Goal: Information Seeking & Learning: Learn about a topic

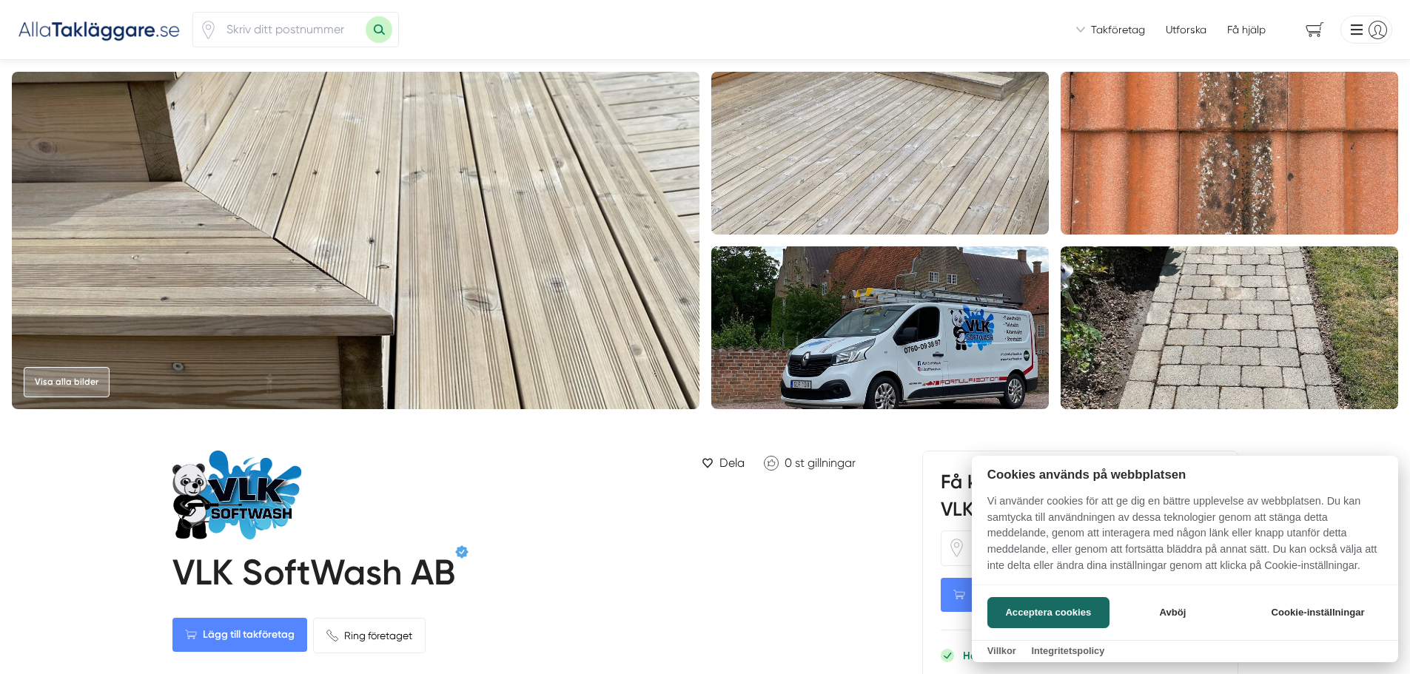
click at [148, 36] on div at bounding box center [705, 337] width 1410 height 674
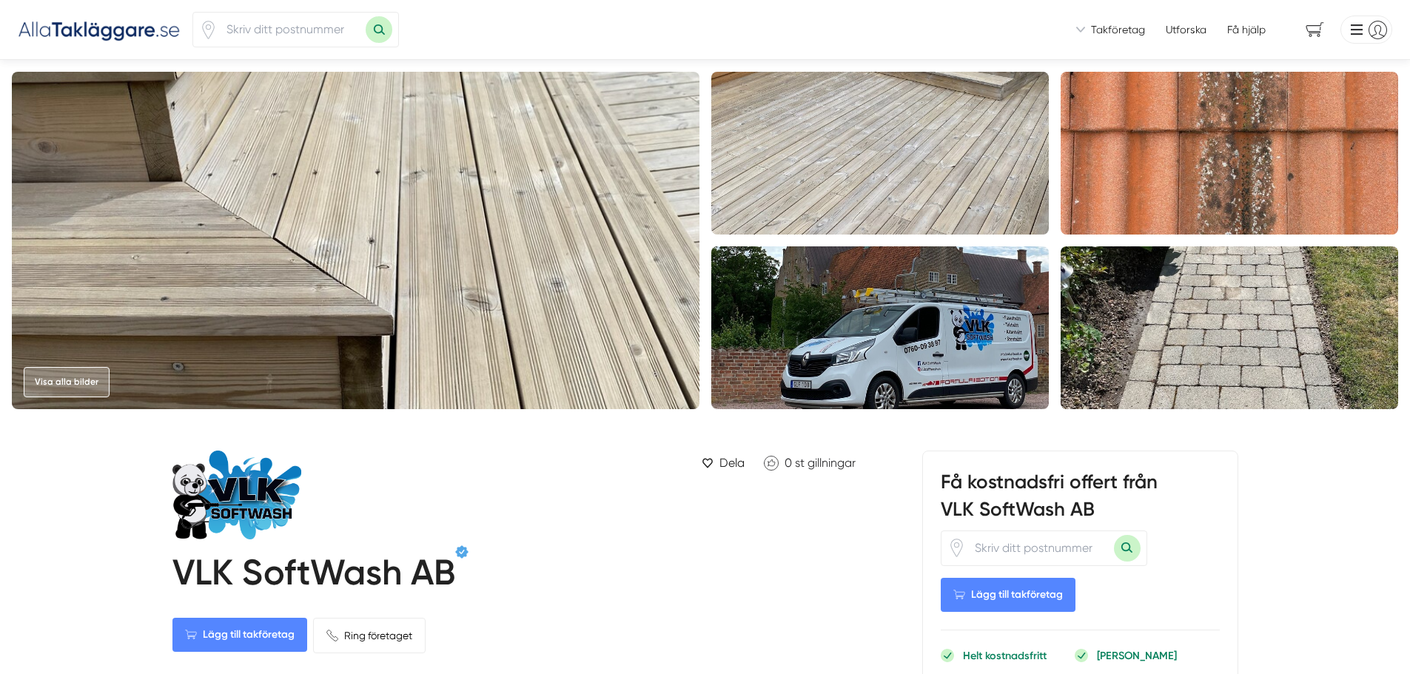
click at [145, 27] on img at bounding box center [99, 29] width 163 height 24
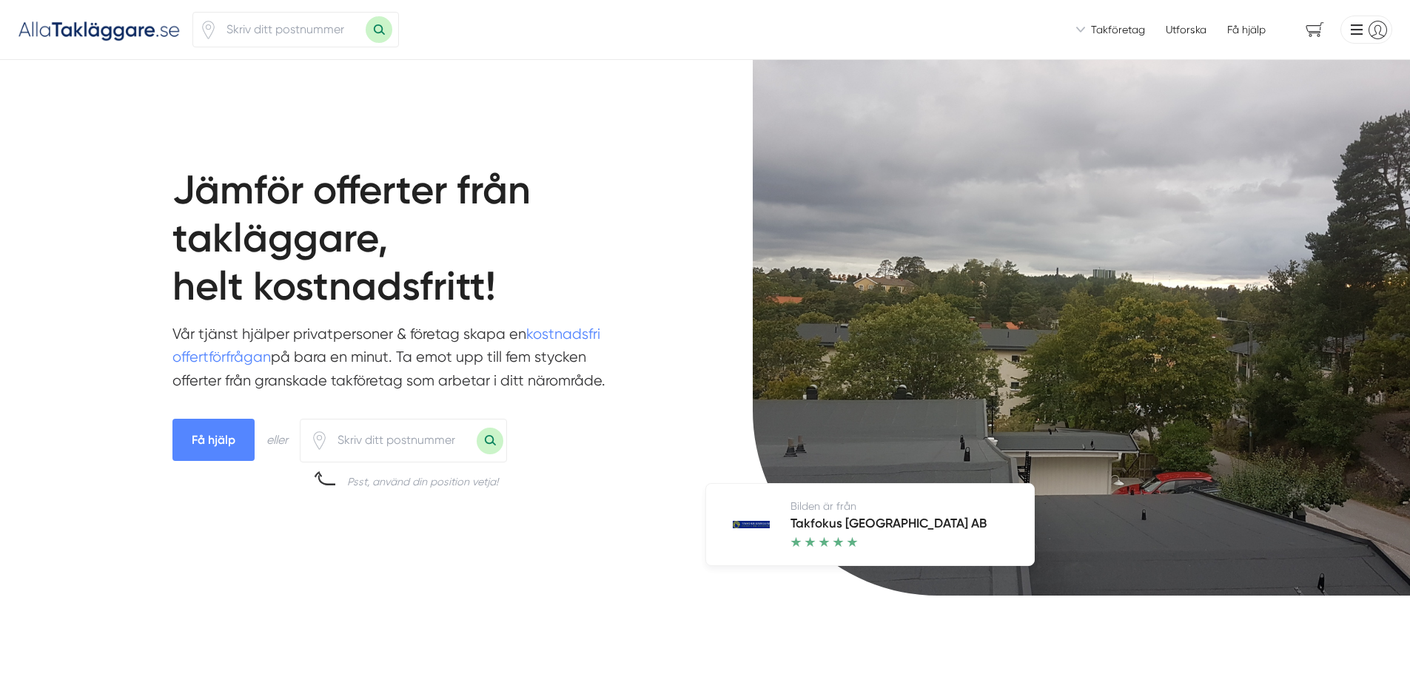
click at [1110, 30] on span "Takföretag" at bounding box center [1118, 29] width 54 height 15
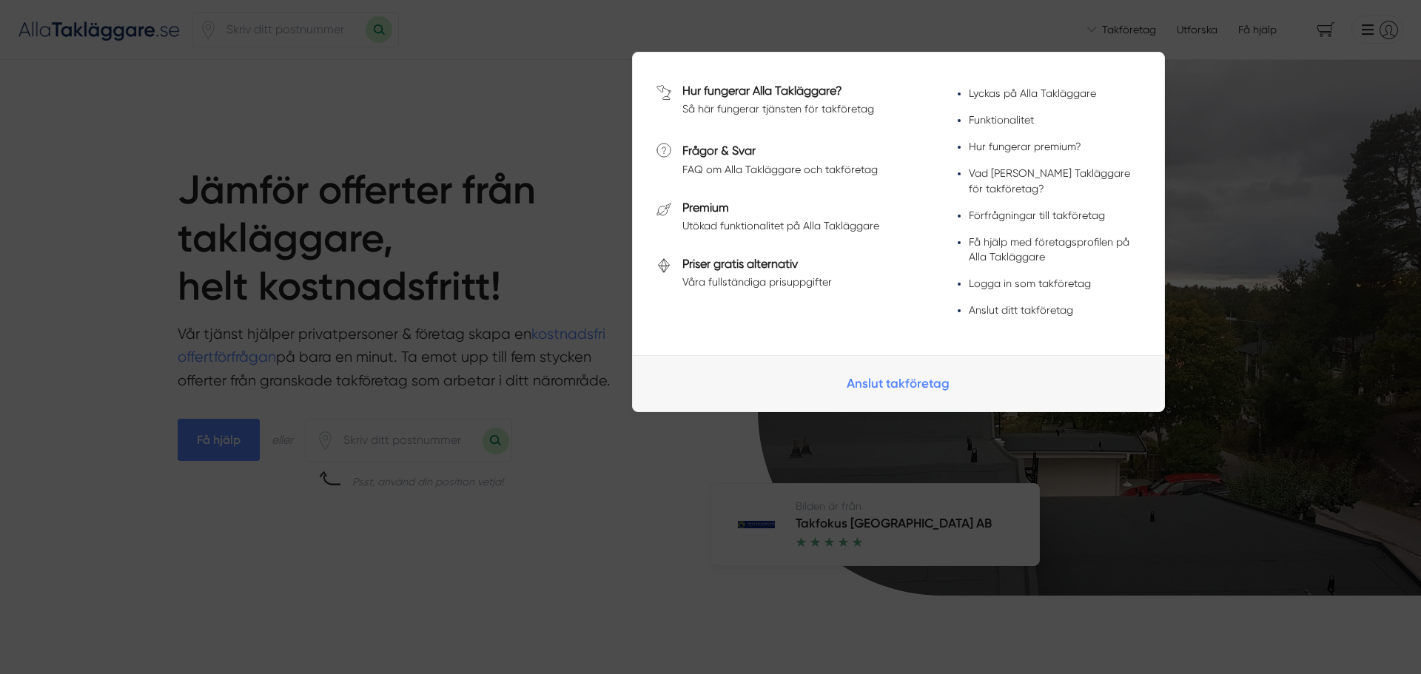
click at [498, 321] on div at bounding box center [710, 337] width 1421 height 674
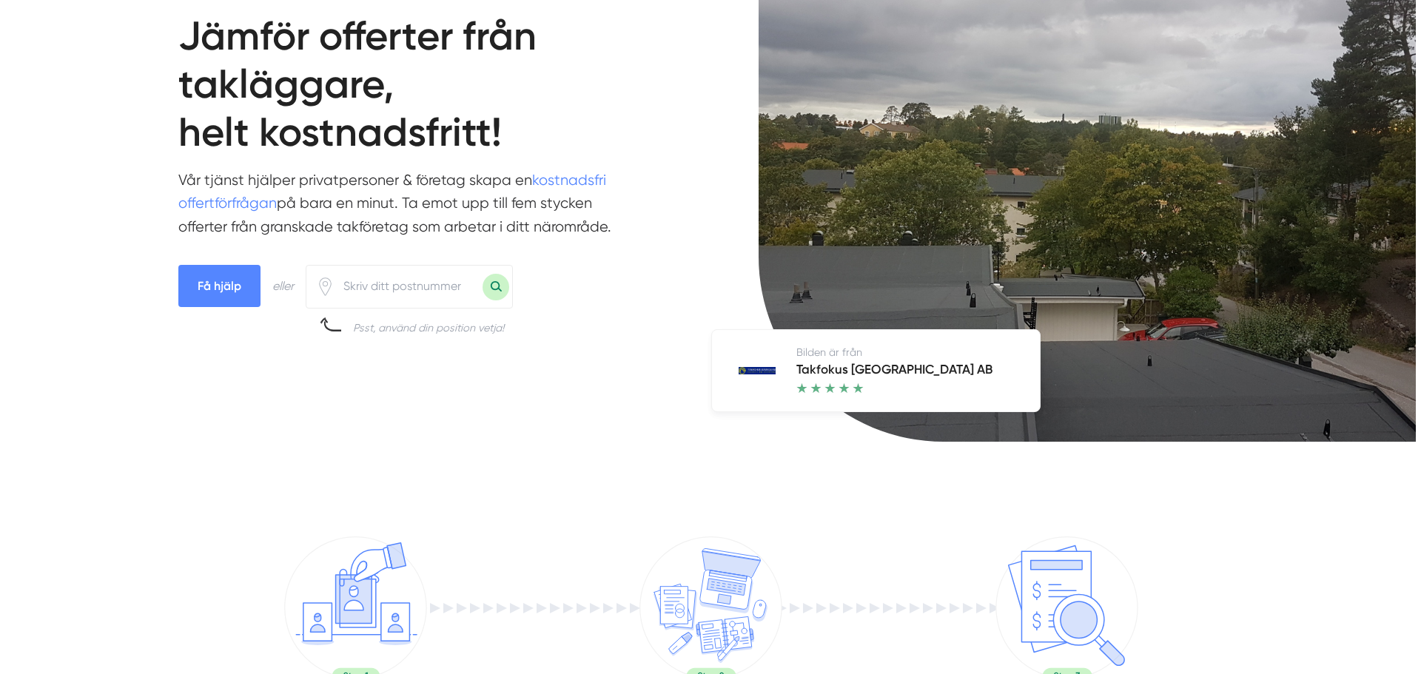
scroll to position [148, 0]
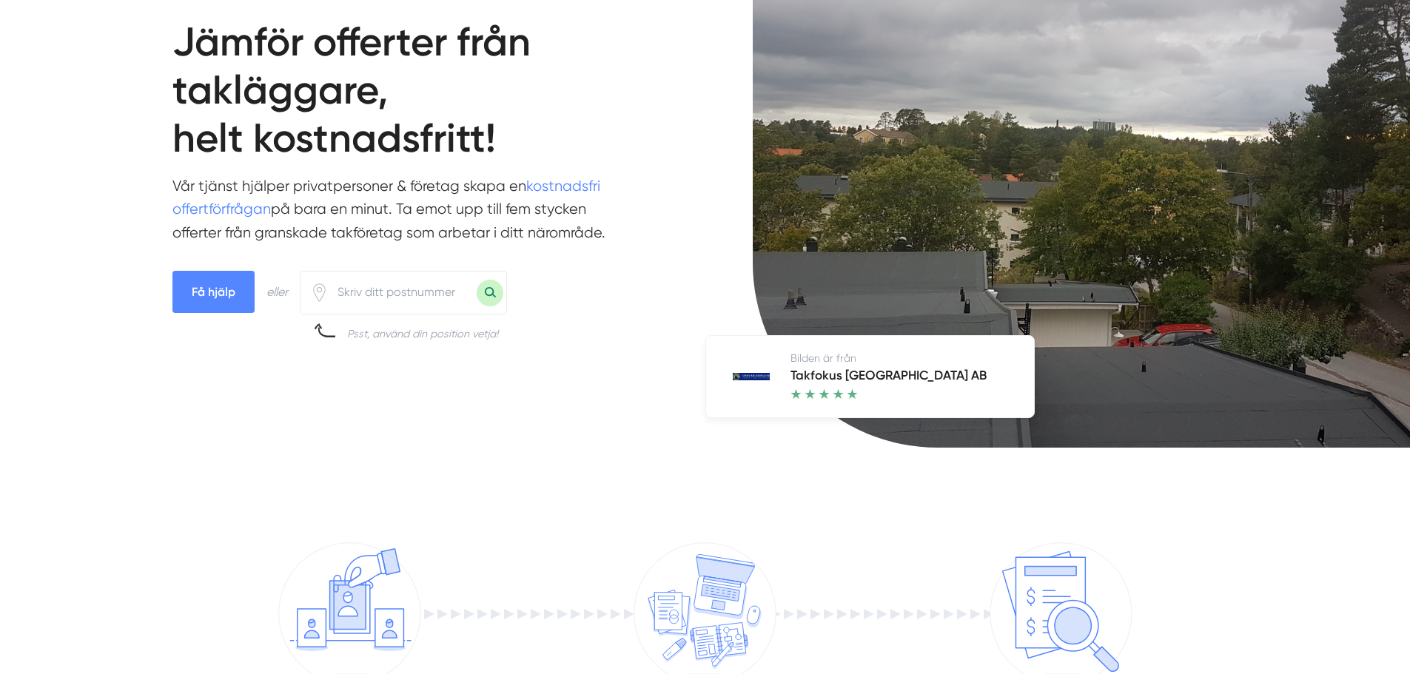
click at [394, 286] on input "number" at bounding box center [403, 292] width 148 height 34
click at [219, 297] on span "Få hjälp" at bounding box center [213, 292] width 82 height 42
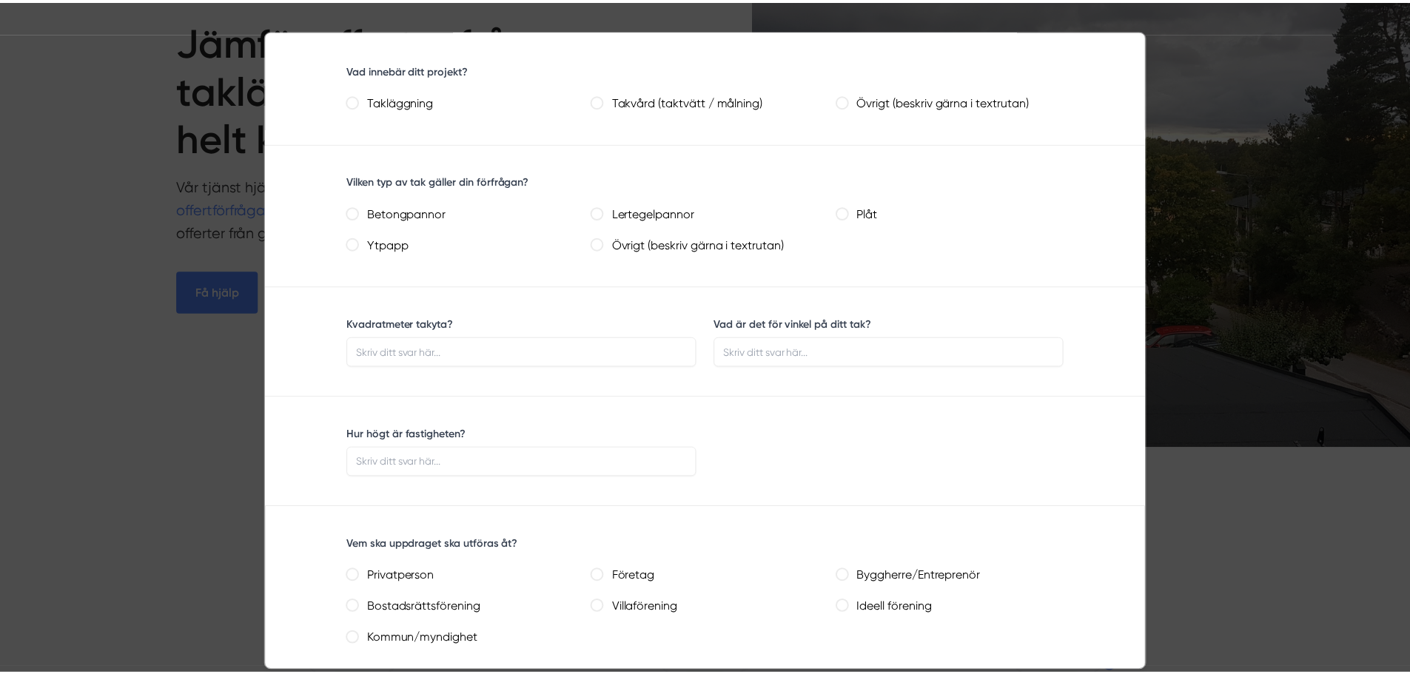
scroll to position [370, 0]
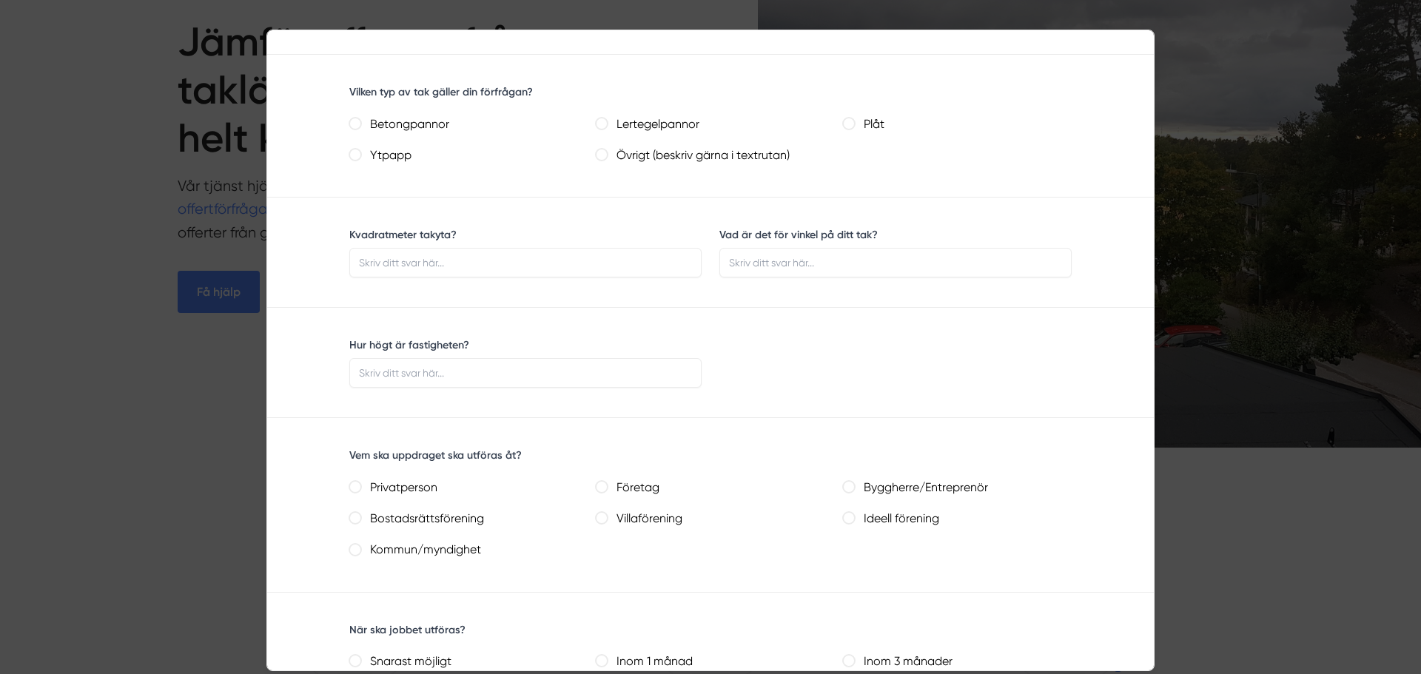
click at [178, 467] on div at bounding box center [710, 337] width 1421 height 674
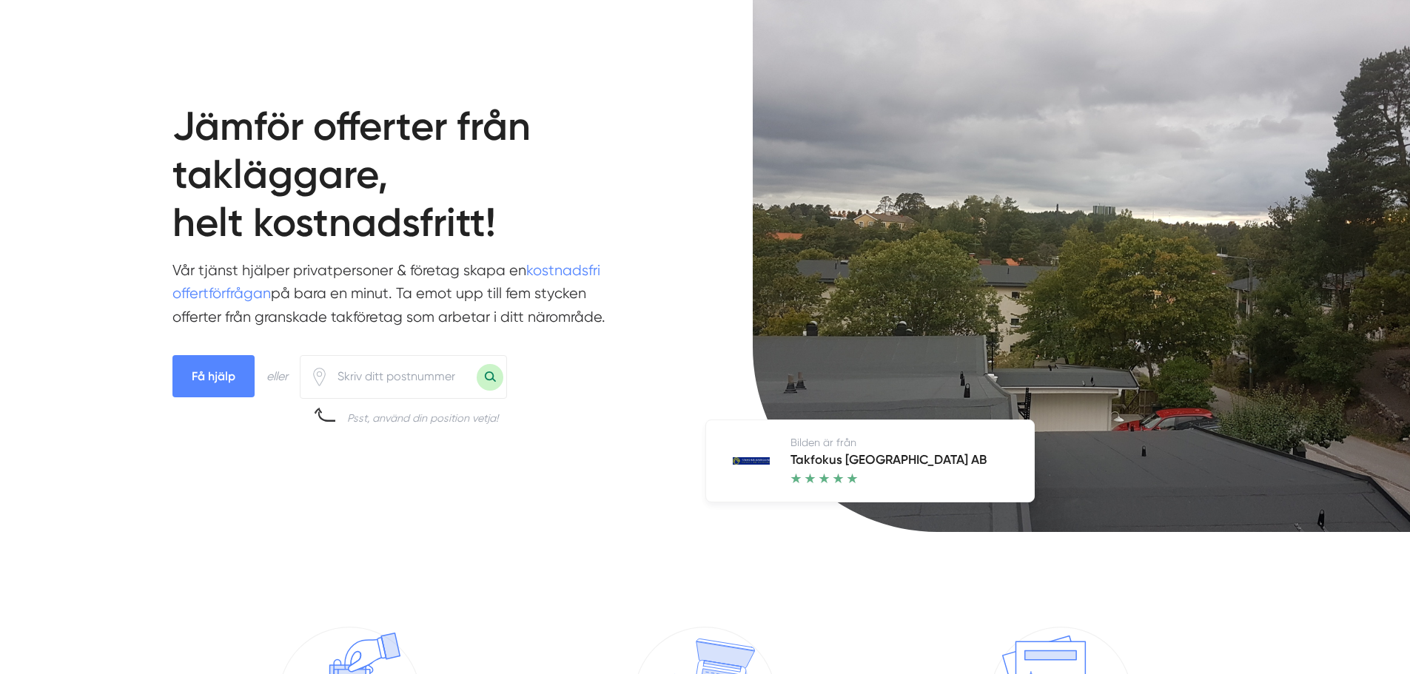
scroll to position [0, 0]
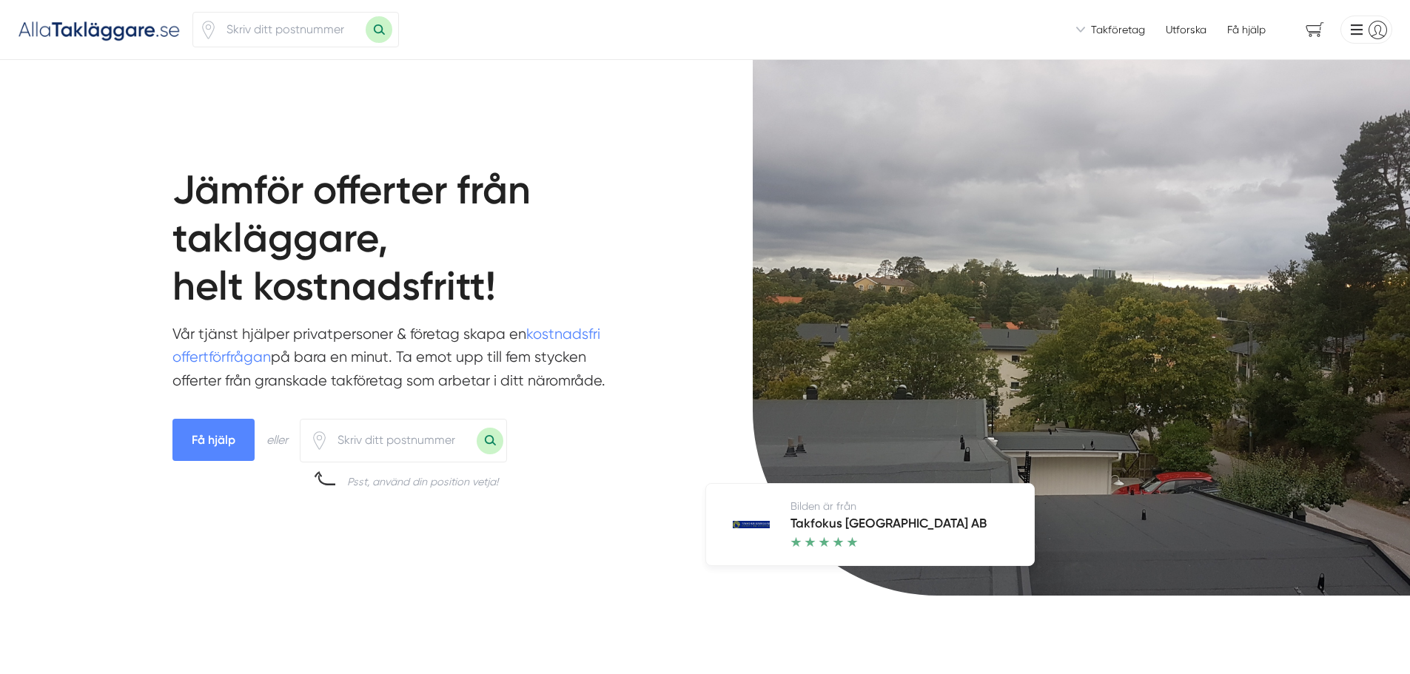
click at [1115, 33] on span "Takföretag" at bounding box center [1118, 29] width 54 height 15
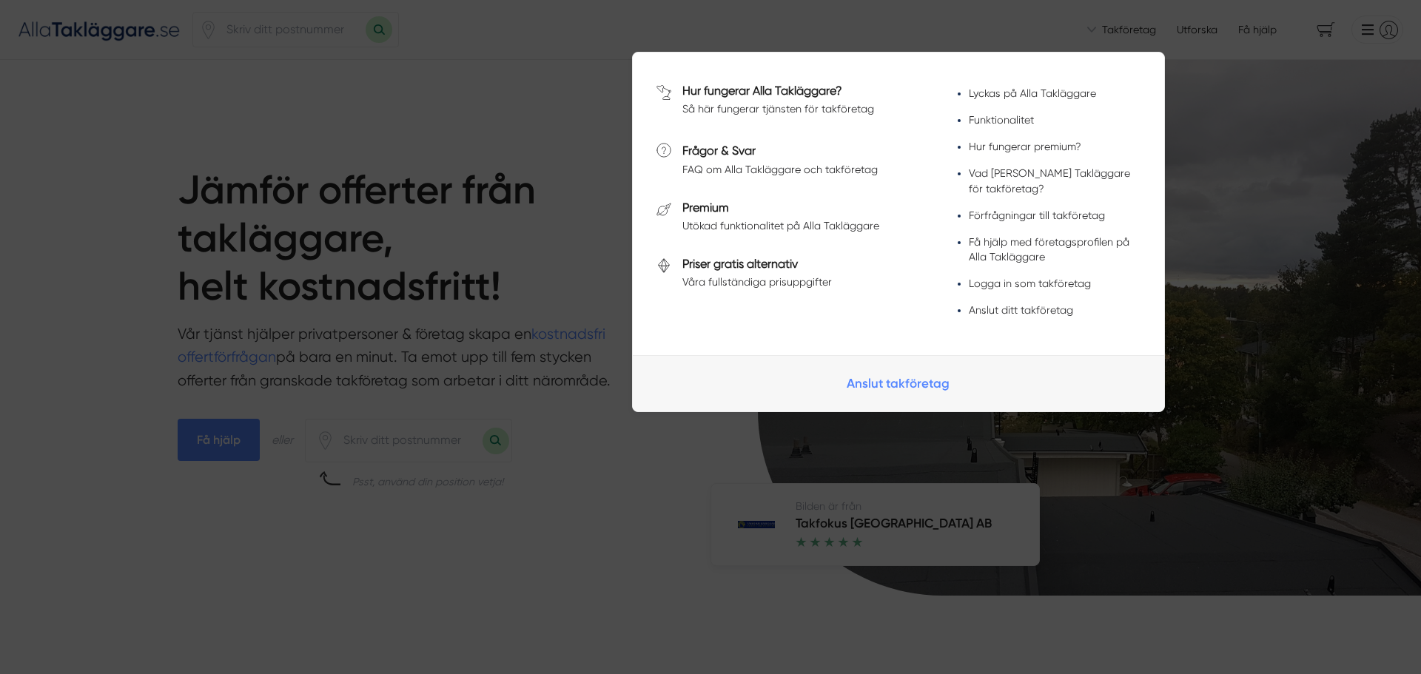
click at [1115, 33] on span at bounding box center [710, 26] width 1421 height 16
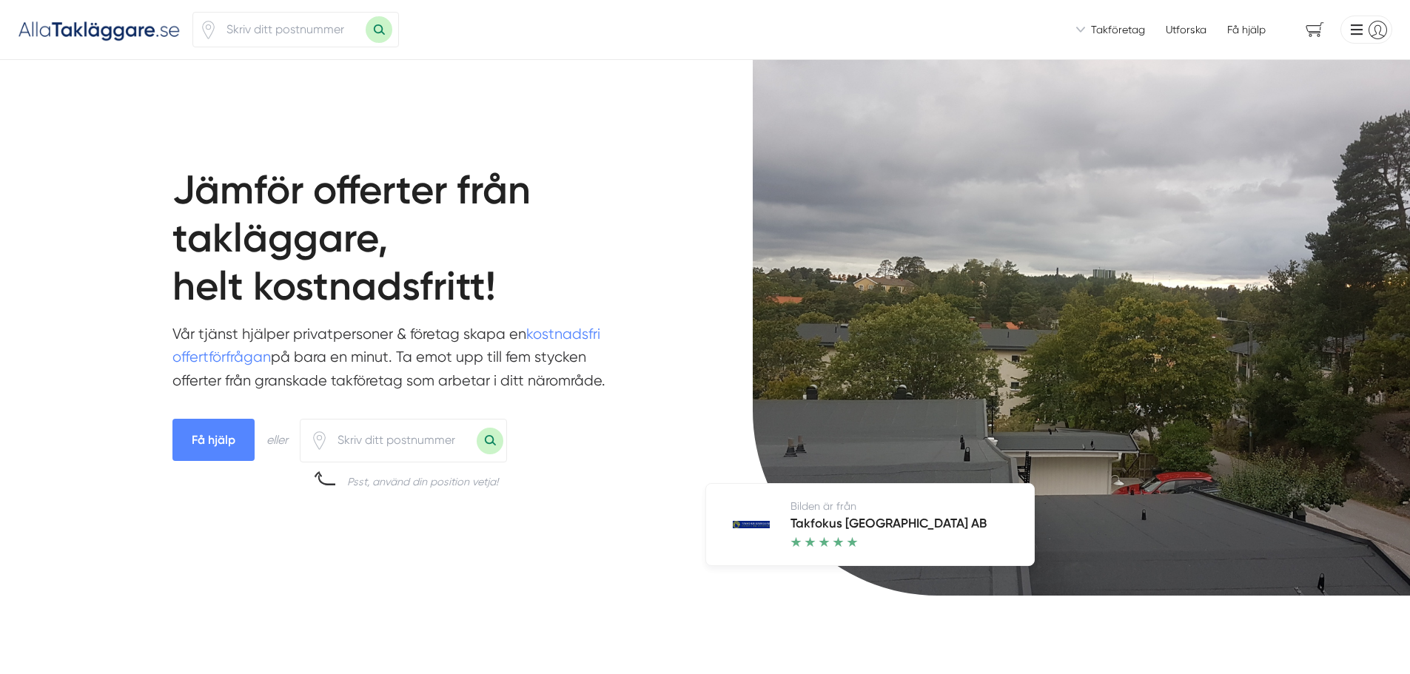
click at [1190, 30] on link "Utforska" at bounding box center [1186, 29] width 41 height 15
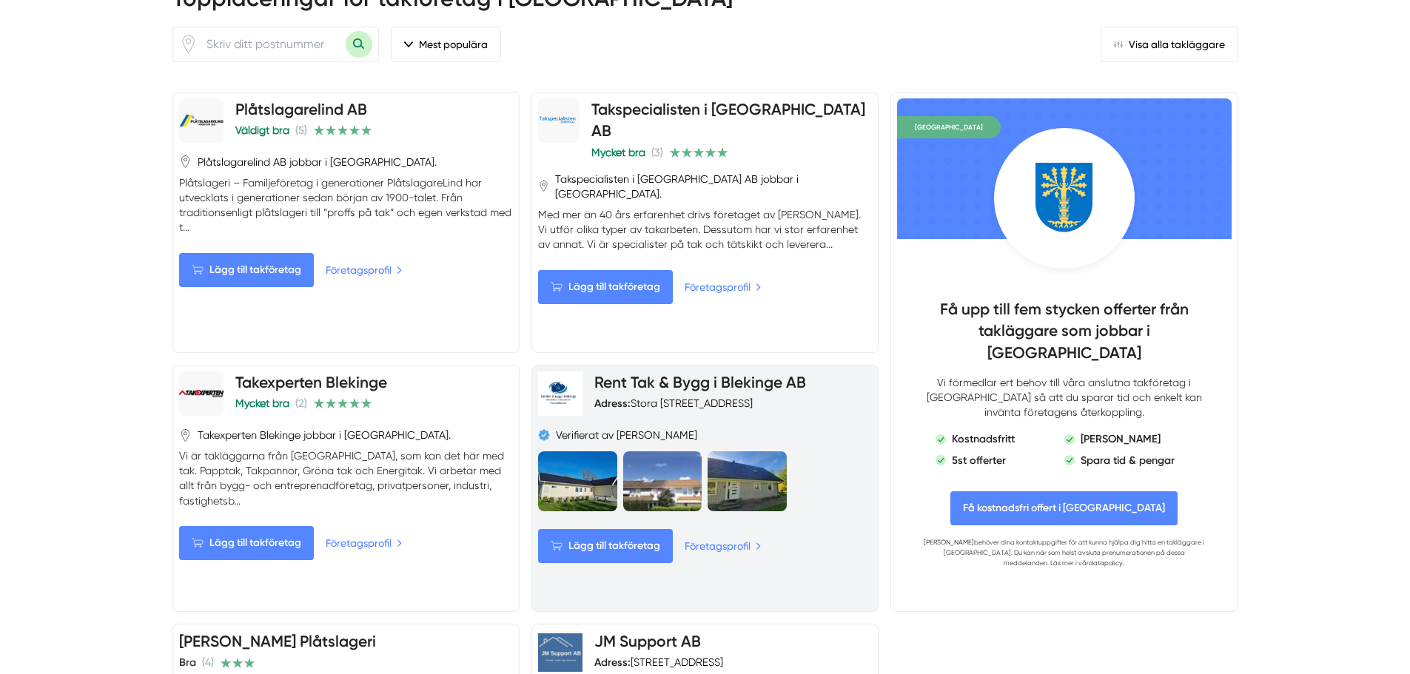
scroll to position [962, 0]
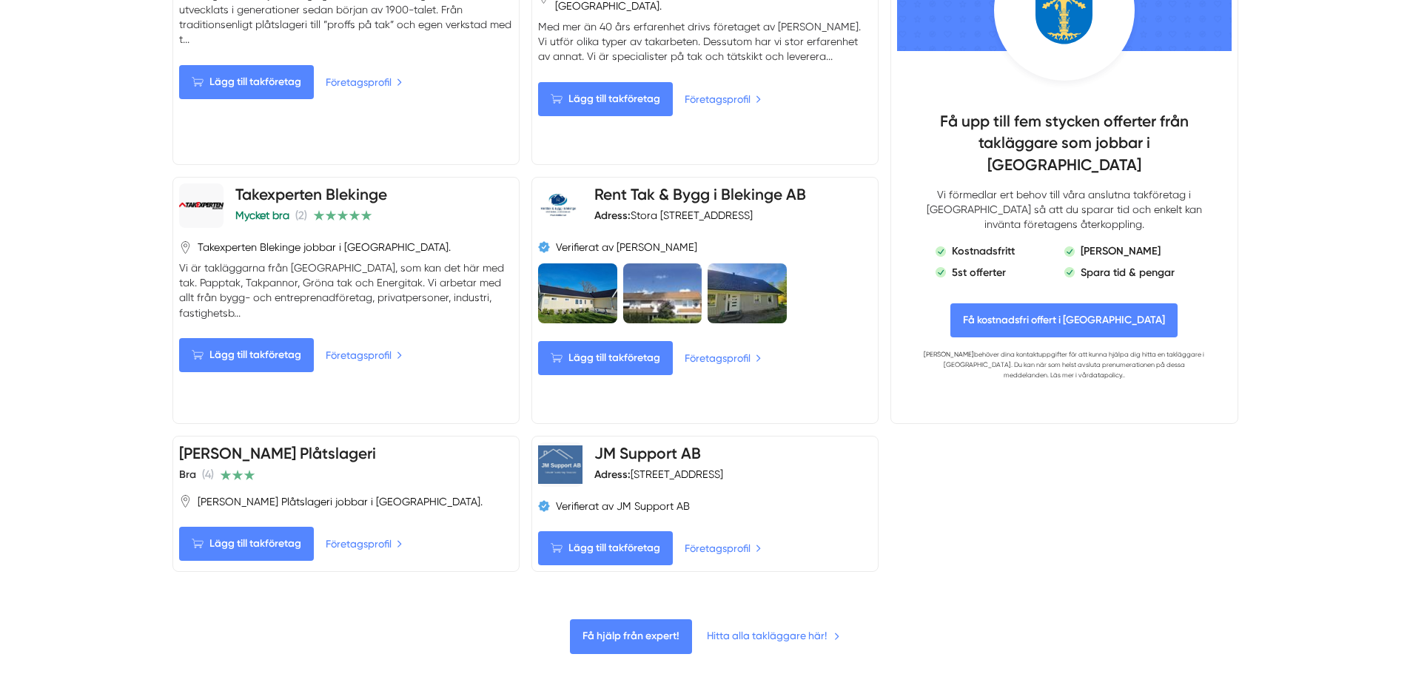
click at [814, 628] on link "Hitta alla takläggare här!" at bounding box center [773, 636] width 133 height 16
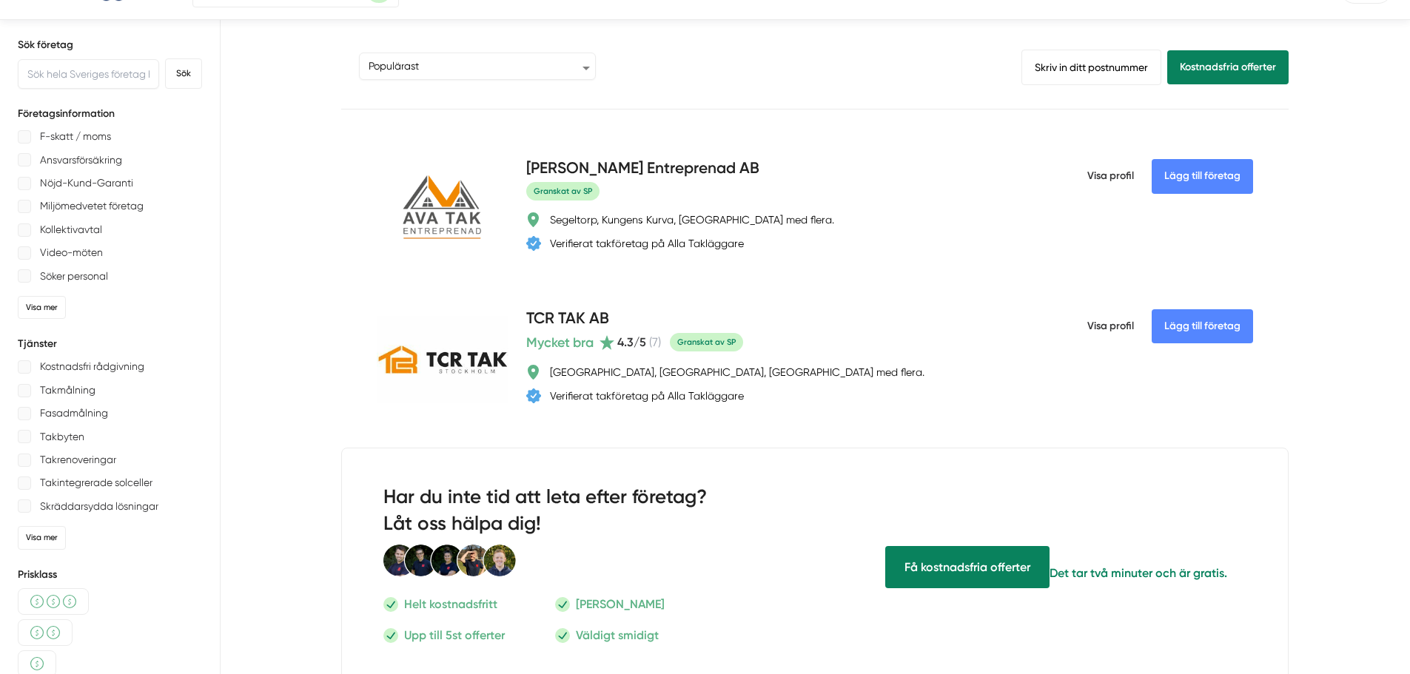
scroll to position [74, 0]
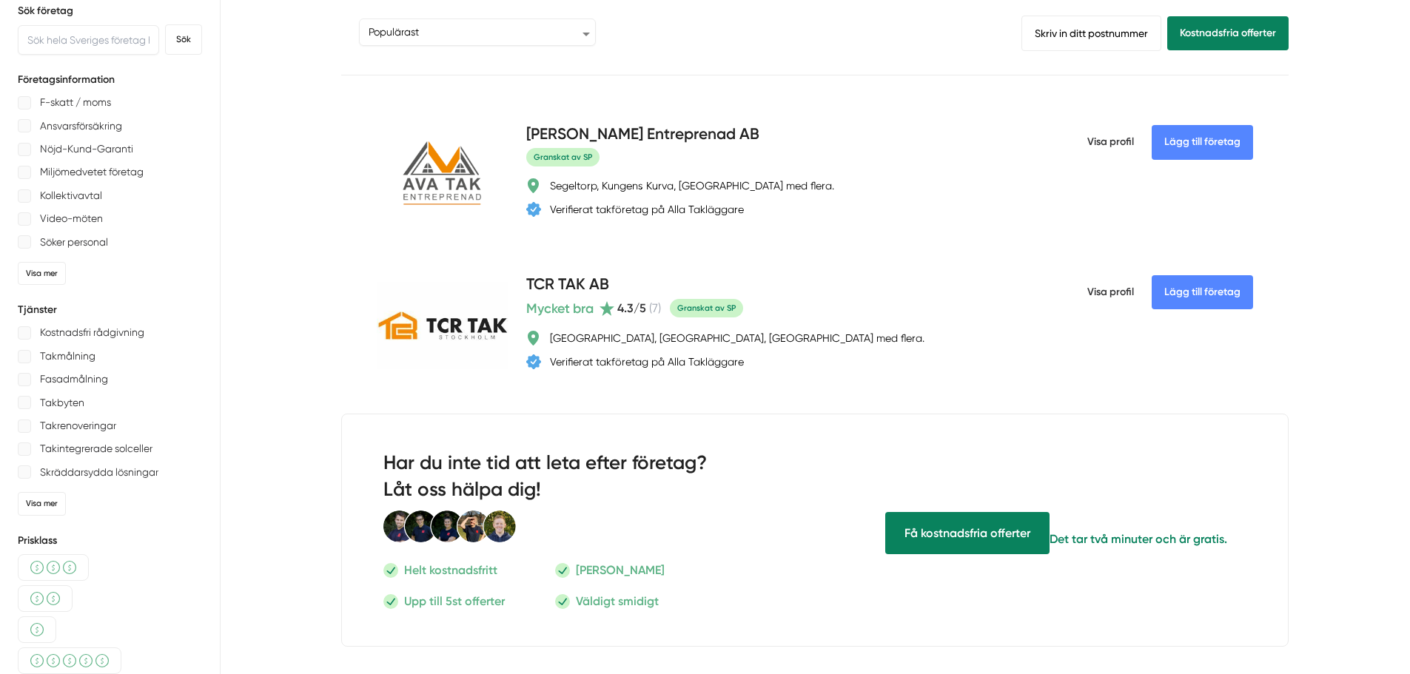
click at [67, 358] on p "Takmålning" at bounding box center [68, 356] width 56 height 19
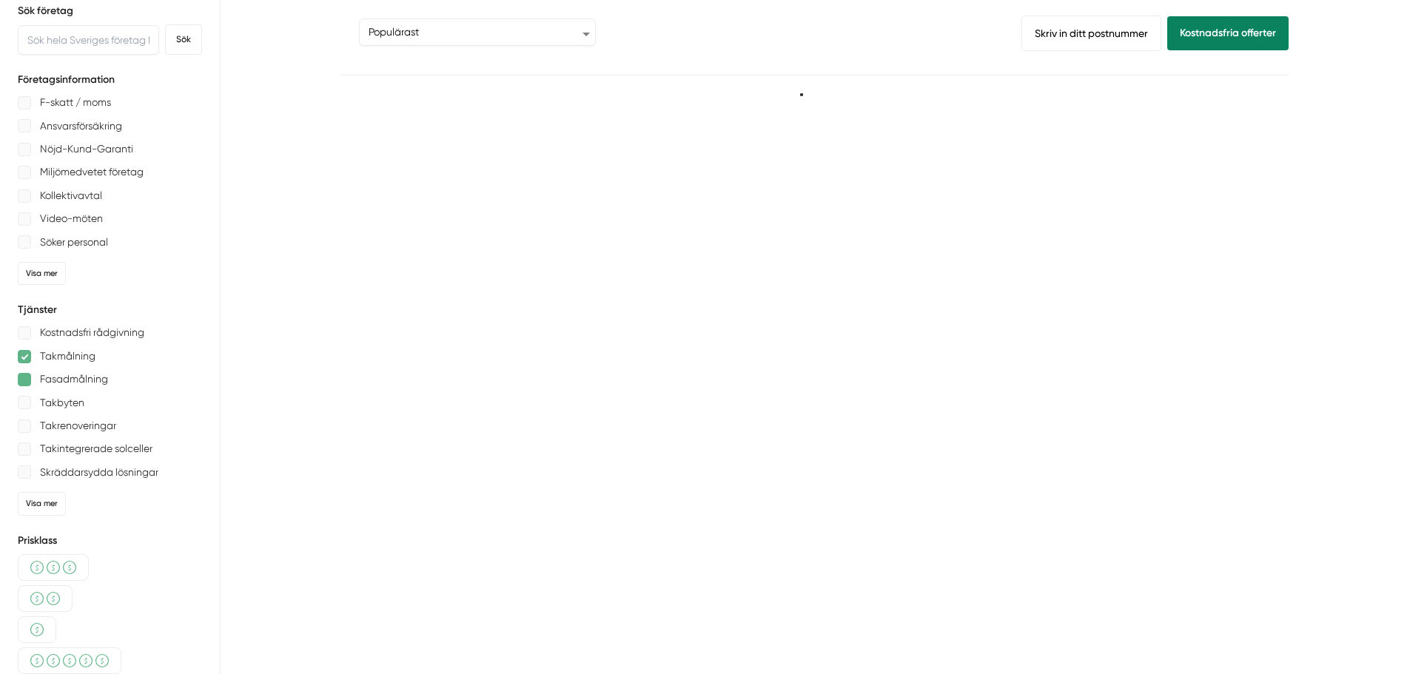
click at [24, 379] on div at bounding box center [24, 379] width 13 height 13
click at [29, 409] on div "Takbyten" at bounding box center [110, 403] width 184 height 19
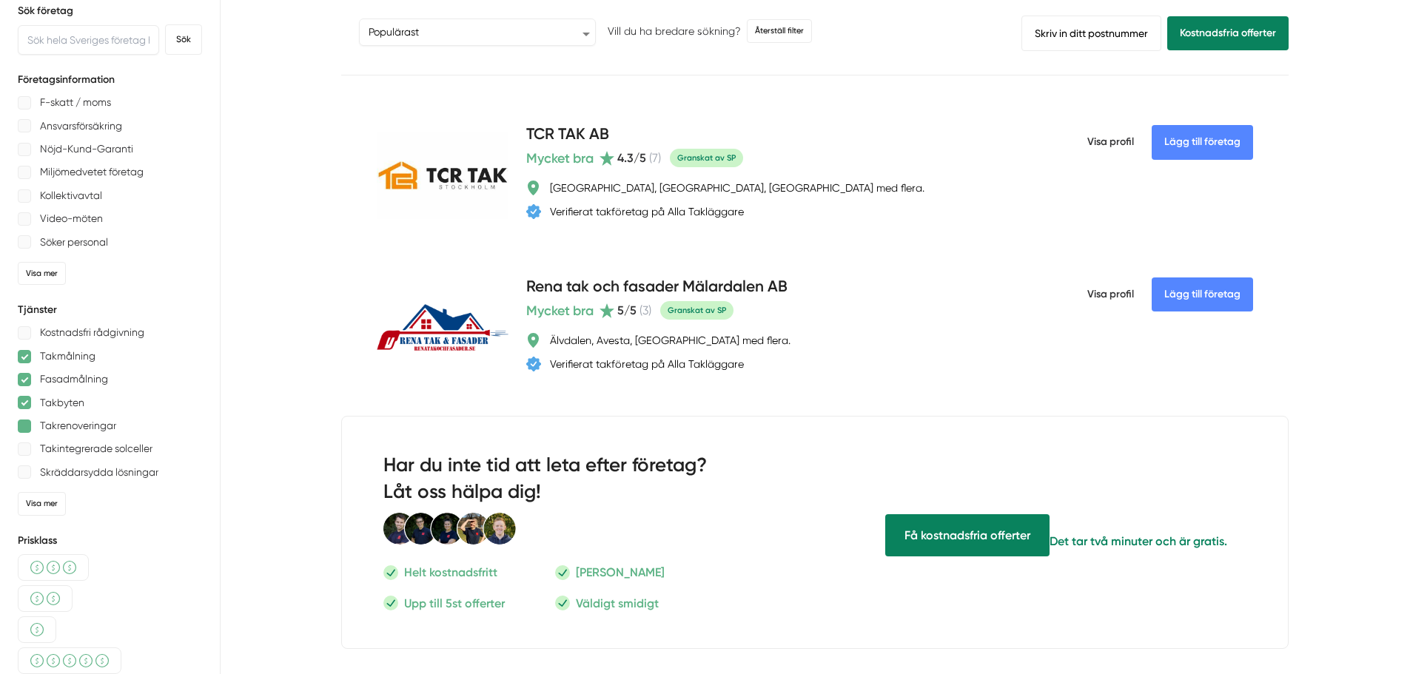
click at [30, 423] on div at bounding box center [24, 426] width 13 height 13
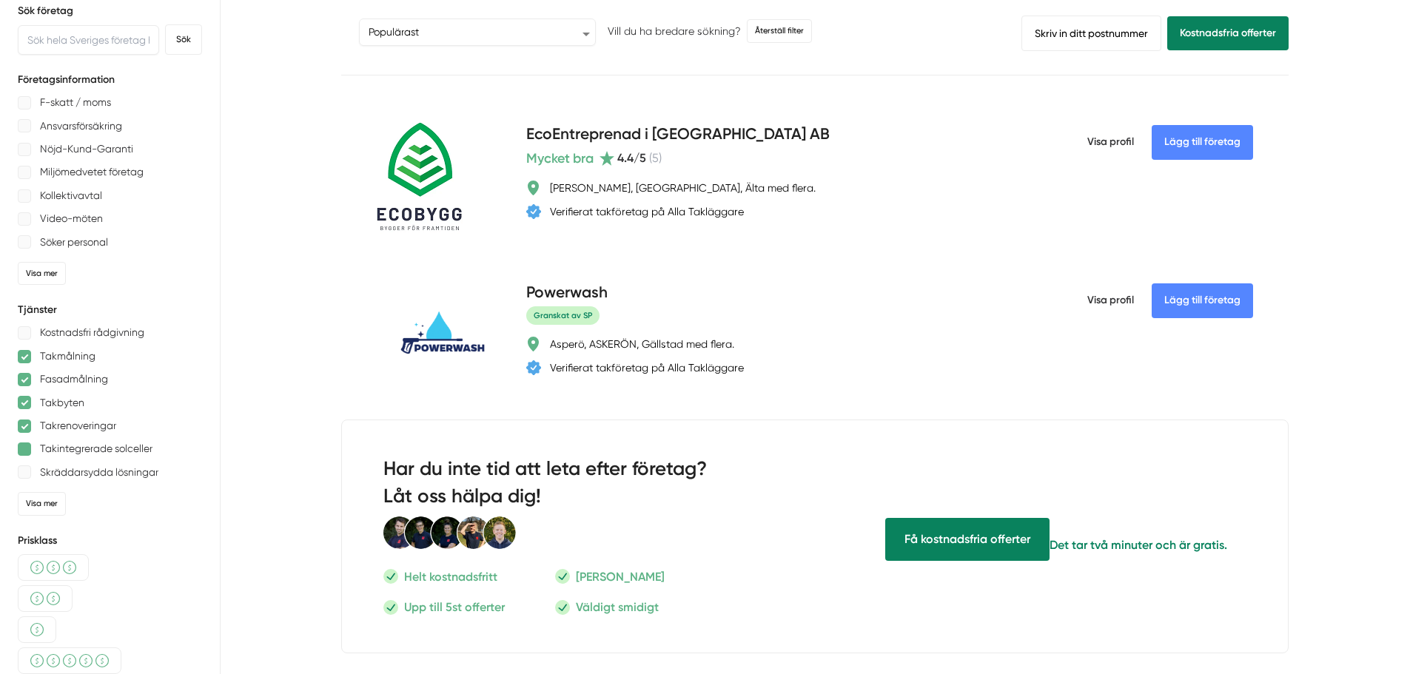
click at [25, 451] on div at bounding box center [24, 449] width 13 height 13
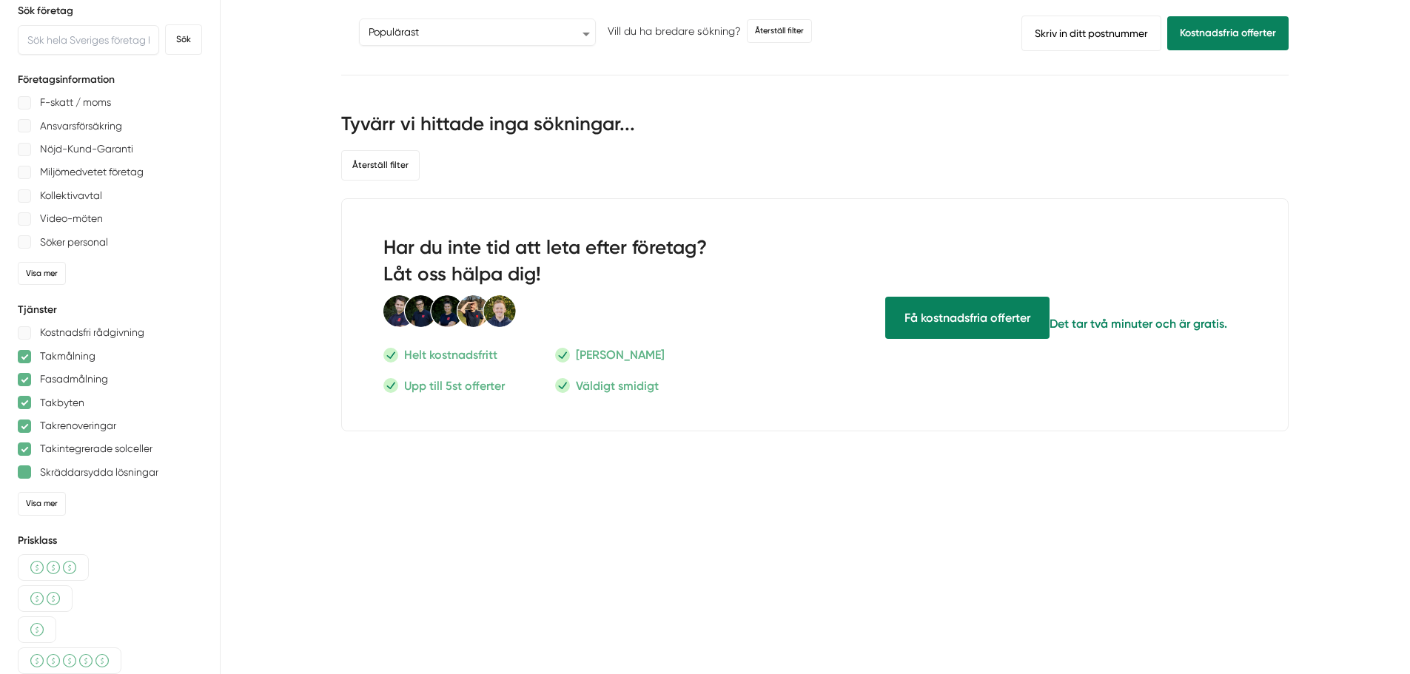
click at [29, 474] on div at bounding box center [24, 472] width 13 height 13
click at [24, 474] on div at bounding box center [24, 472] width 13 height 13
click at [24, 450] on div at bounding box center [24, 449] width 13 height 13
click at [23, 432] on div at bounding box center [24, 426] width 13 height 13
click at [27, 406] on div at bounding box center [24, 402] width 13 height 13
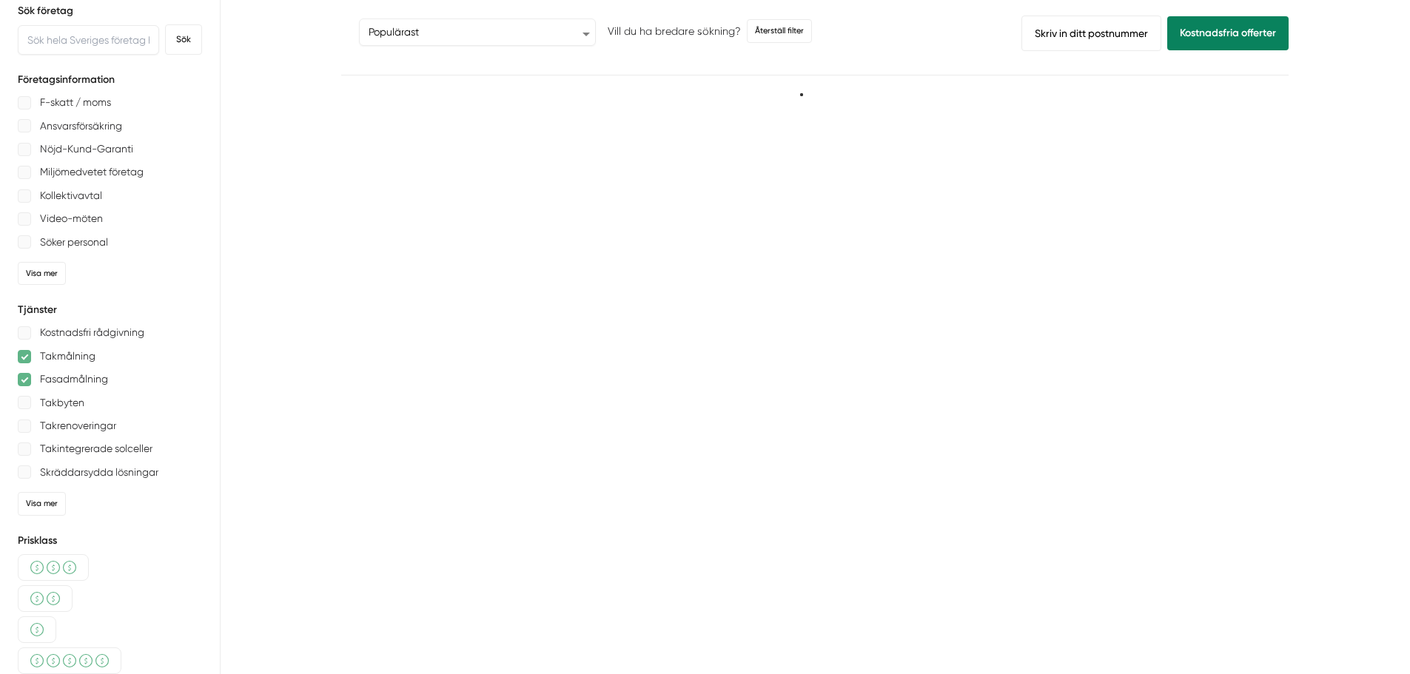
click at [24, 382] on div at bounding box center [24, 379] width 13 height 13
click at [26, 359] on div at bounding box center [24, 356] width 13 height 13
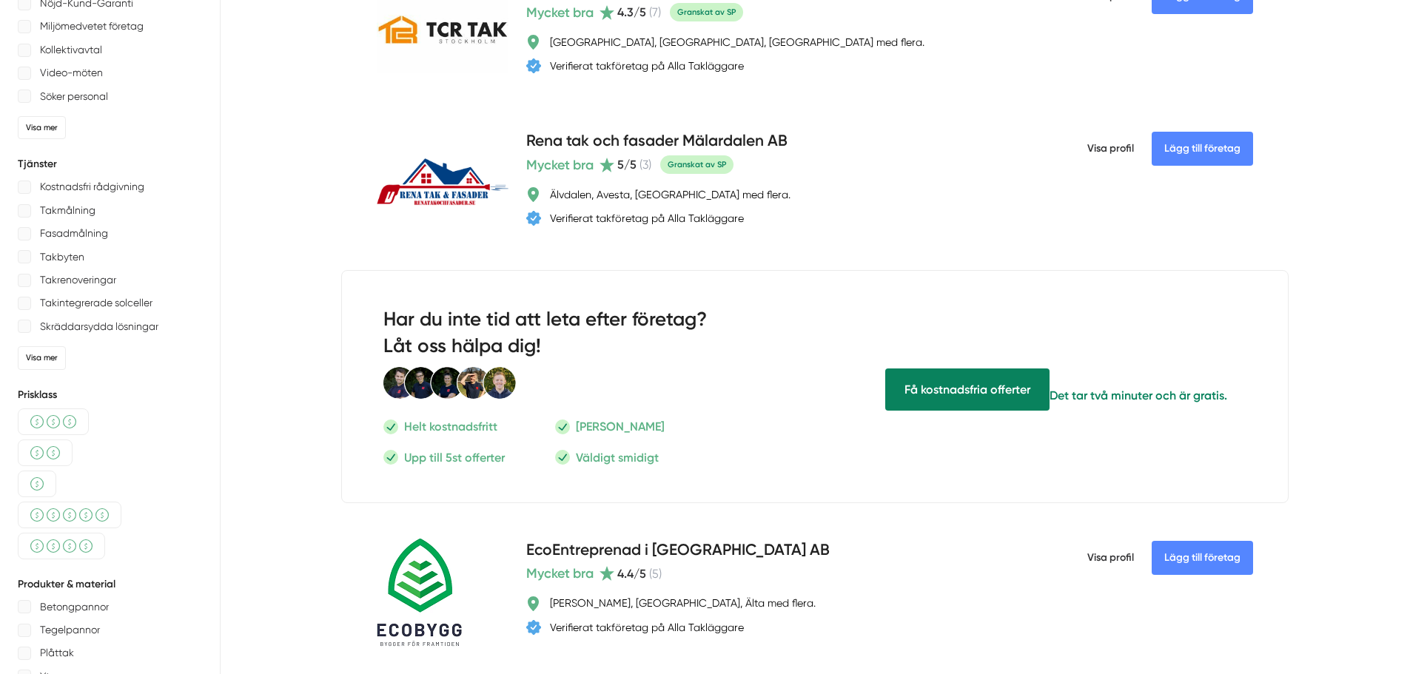
scroll to position [518, 0]
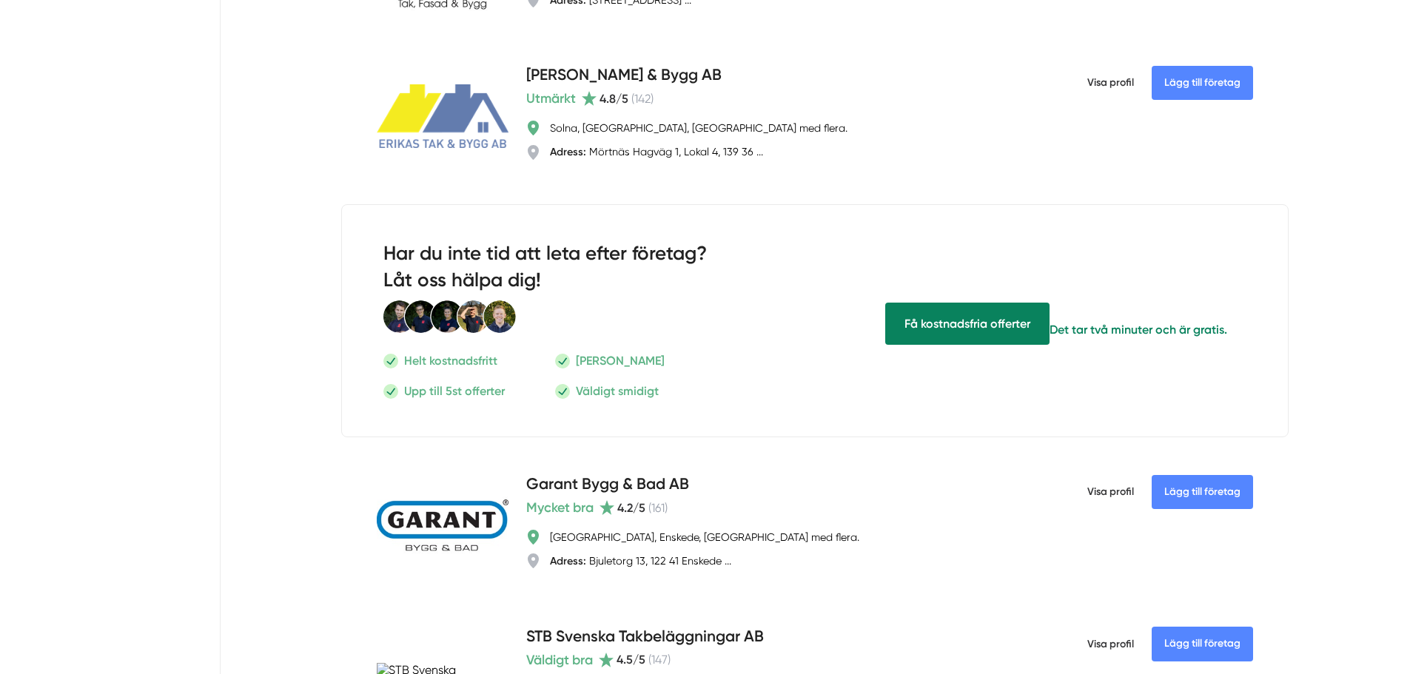
scroll to position [3109, 0]
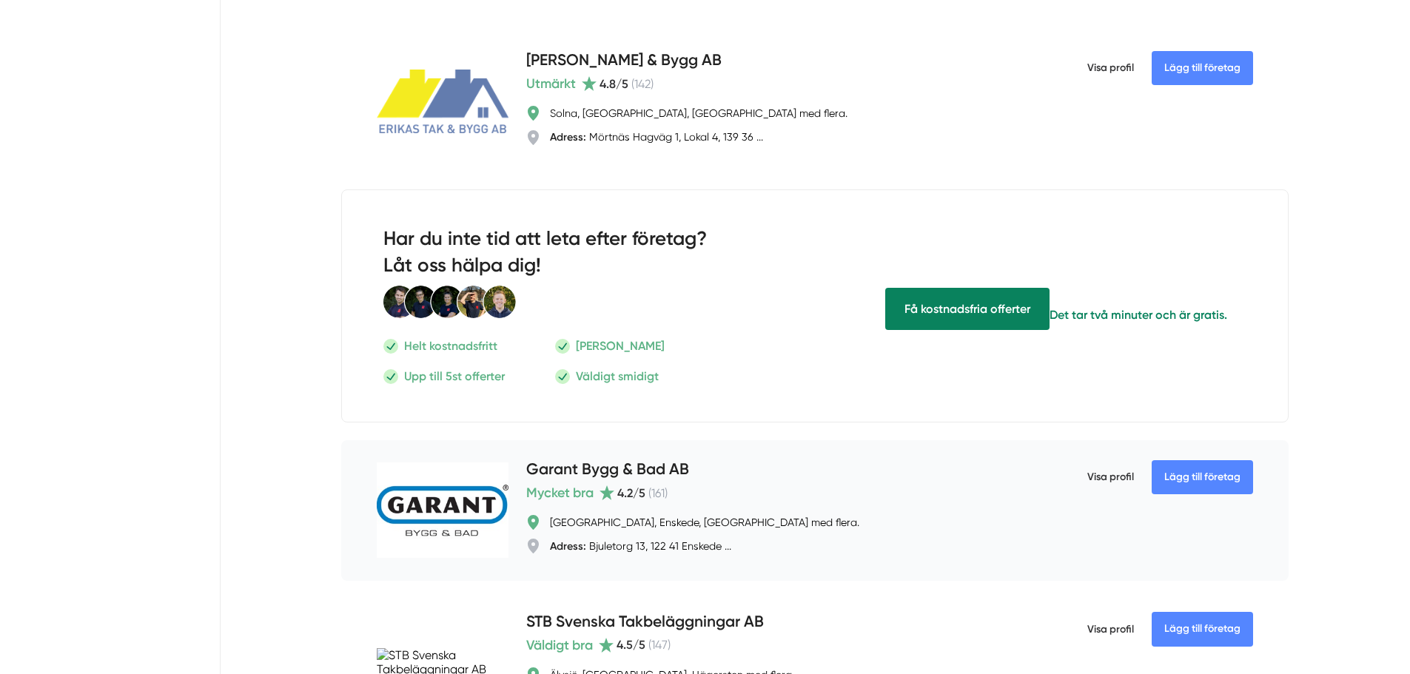
click at [1103, 477] on span "Visa profil" at bounding box center [1110, 477] width 47 height 38
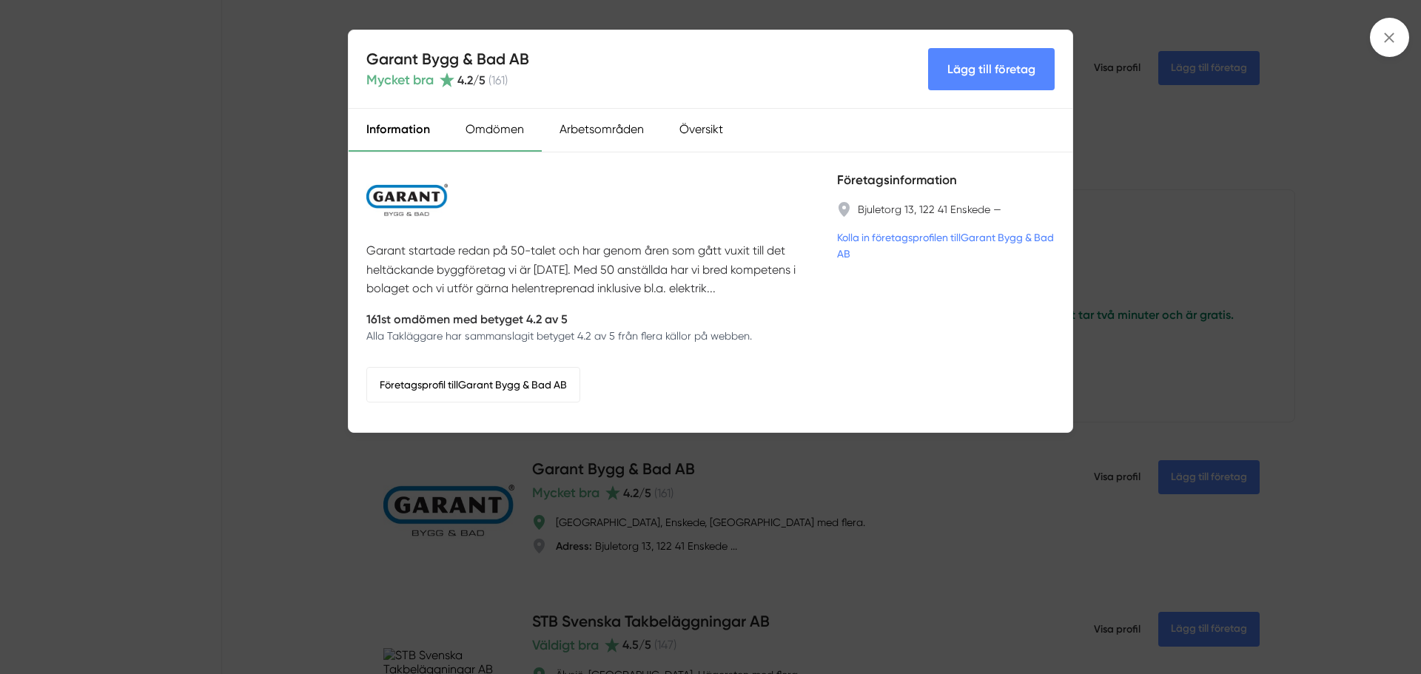
click at [495, 135] on div "Omdömen" at bounding box center [495, 130] width 94 height 43
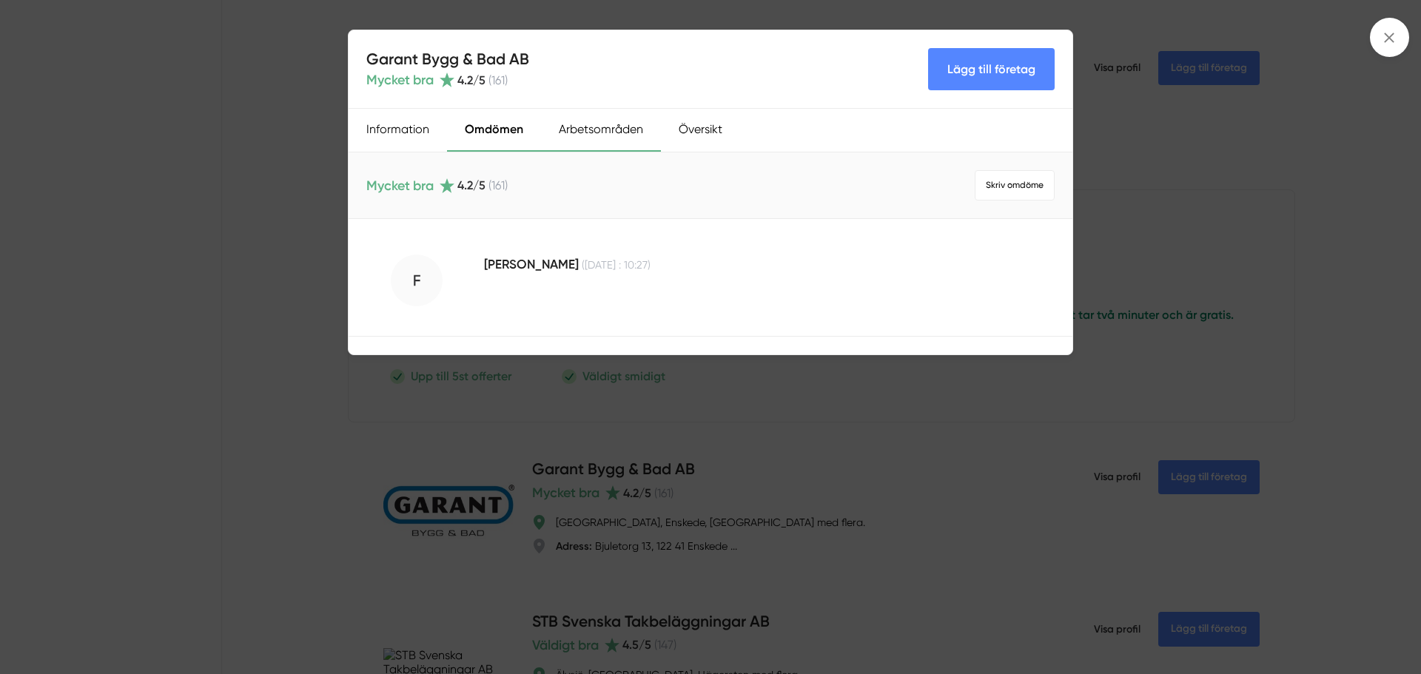
click at [575, 135] on div "Arbetsområden" at bounding box center [601, 130] width 120 height 43
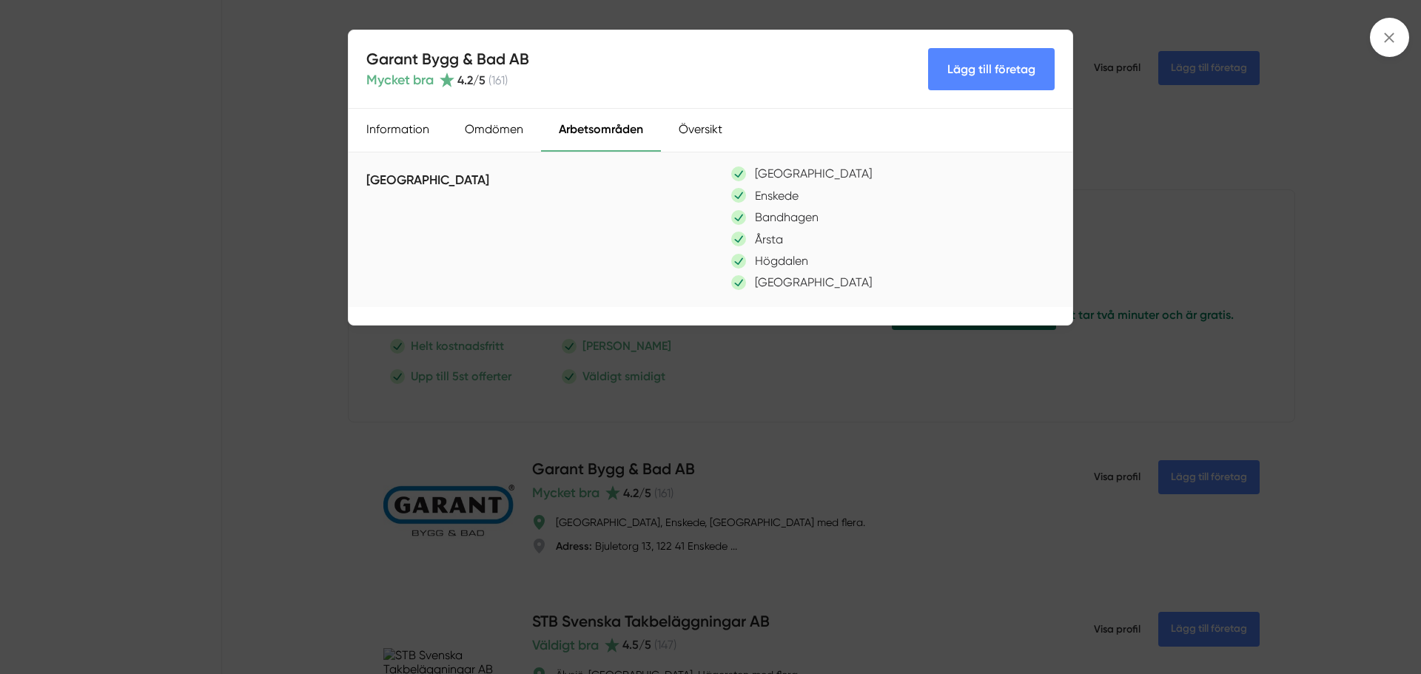
click at [102, 258] on div "Garant Bygg & Bad AB Mycket bra 4.2 /5 ( 161 ) Lägg till företag Information Om…" at bounding box center [710, 337] width 1421 height 674
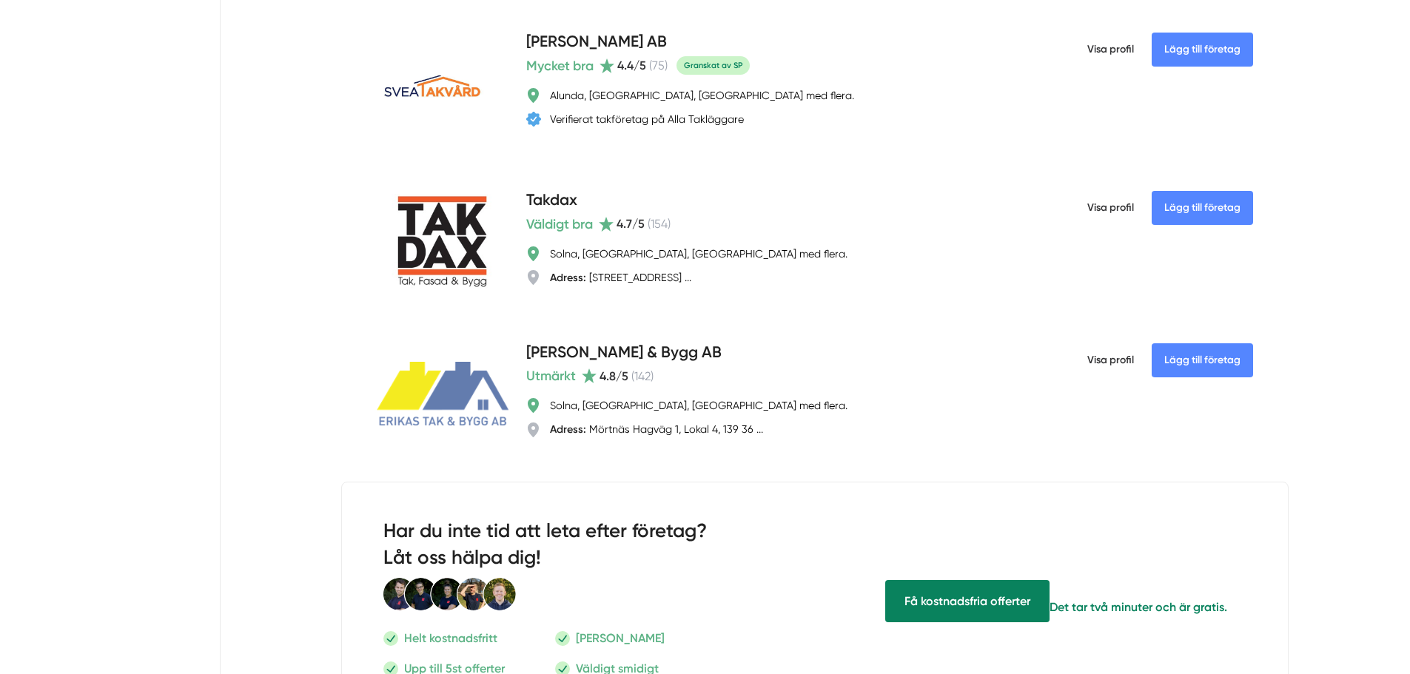
scroll to position [2591, 0]
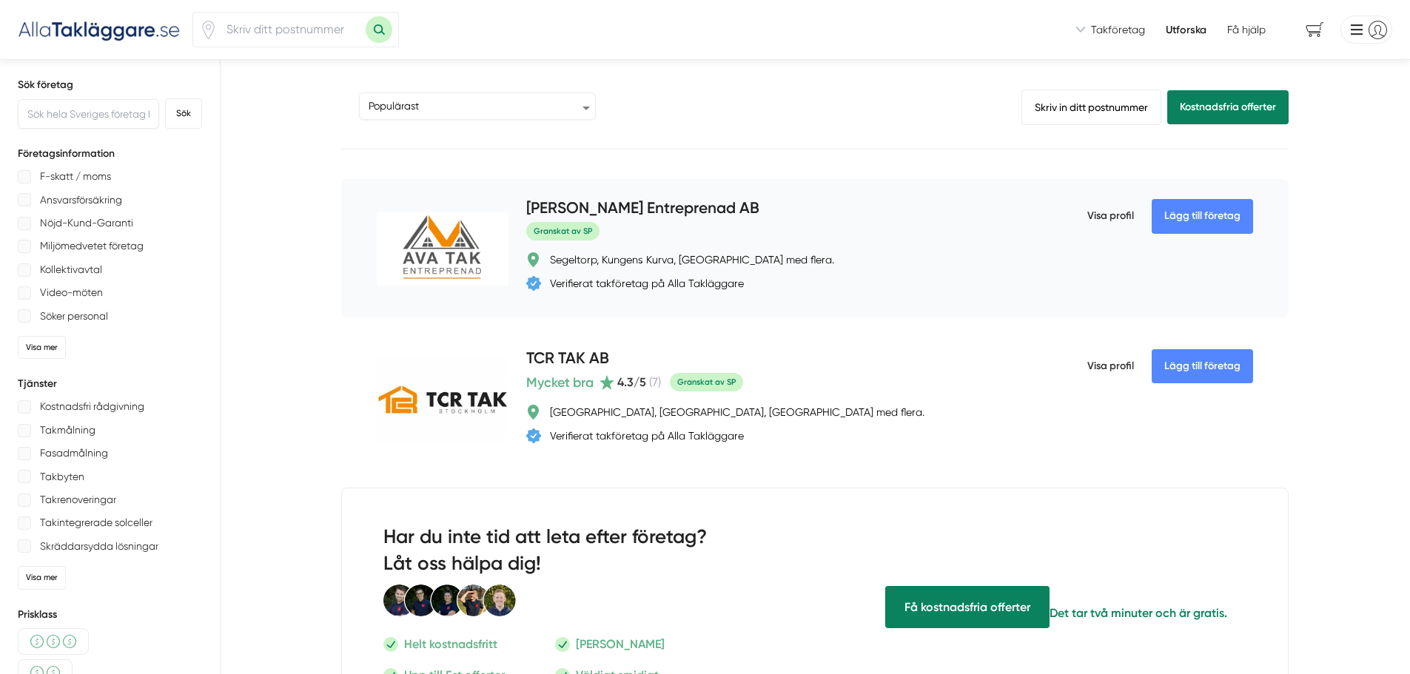
click at [816, 224] on div "Granskat av SP" at bounding box center [778, 231] width 504 height 19
click at [635, 209] on h4 "[PERSON_NAME] Entreprenad AB" at bounding box center [642, 209] width 233 height 24
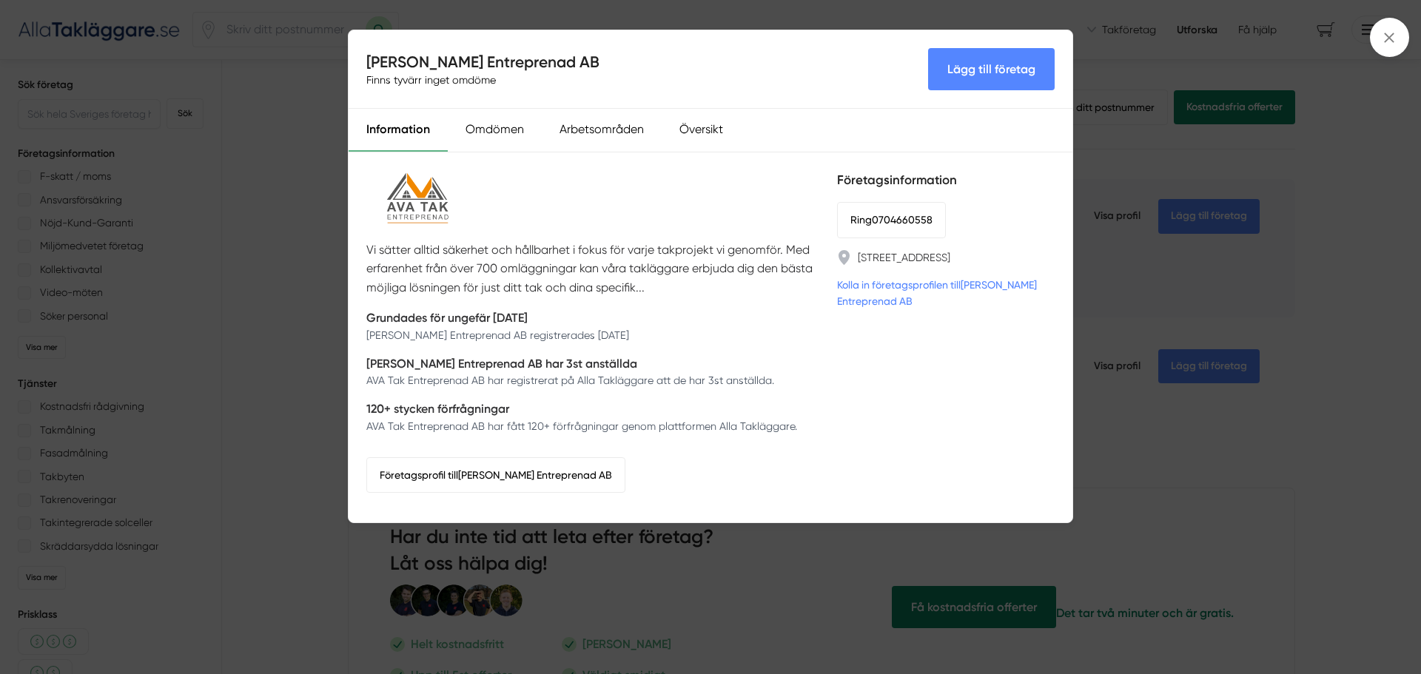
click at [635, 209] on div "Vi sätter alltid säkerhet och hållbarhet i fokus för varje takprojekt vi genomf…" at bounding box center [592, 337] width 453 height 335
click at [509, 136] on div "Omdömen" at bounding box center [495, 130] width 94 height 43
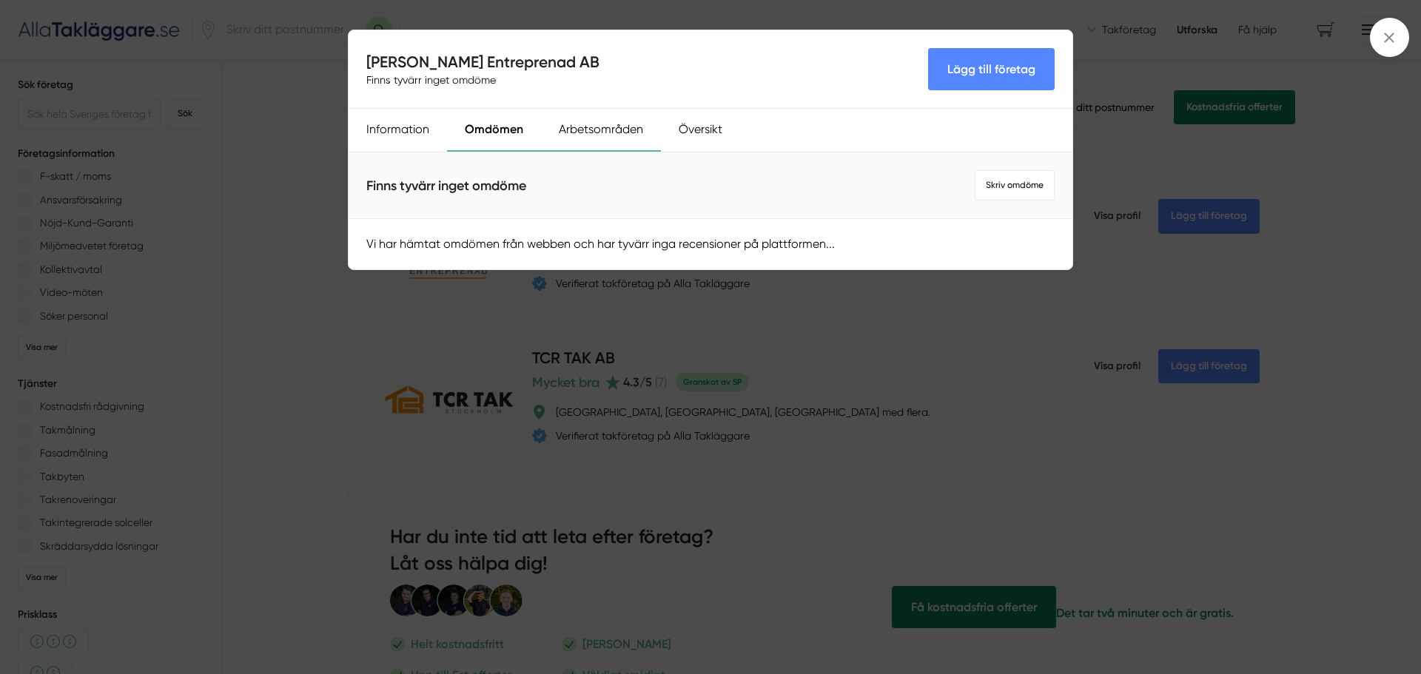
click at [598, 139] on div "Arbetsområden" at bounding box center [601, 130] width 120 height 43
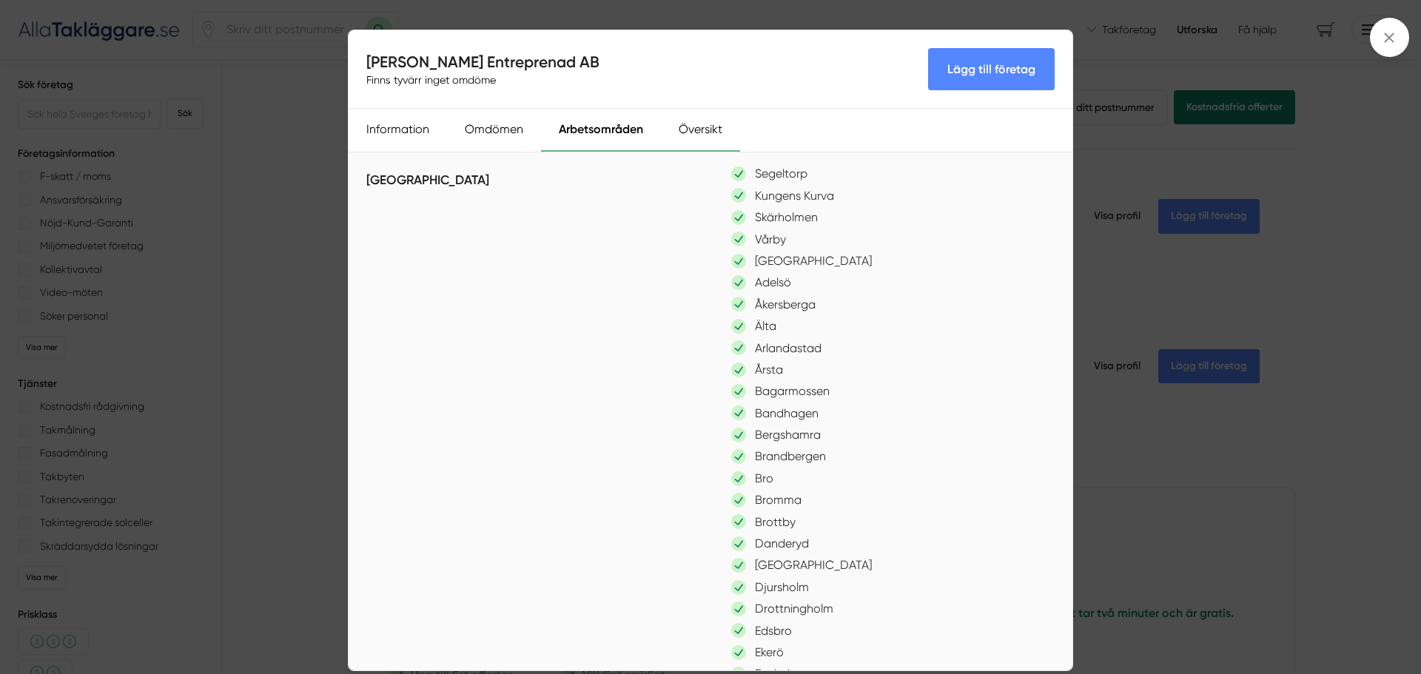
click at [692, 141] on div "Översikt" at bounding box center [700, 130] width 79 height 43
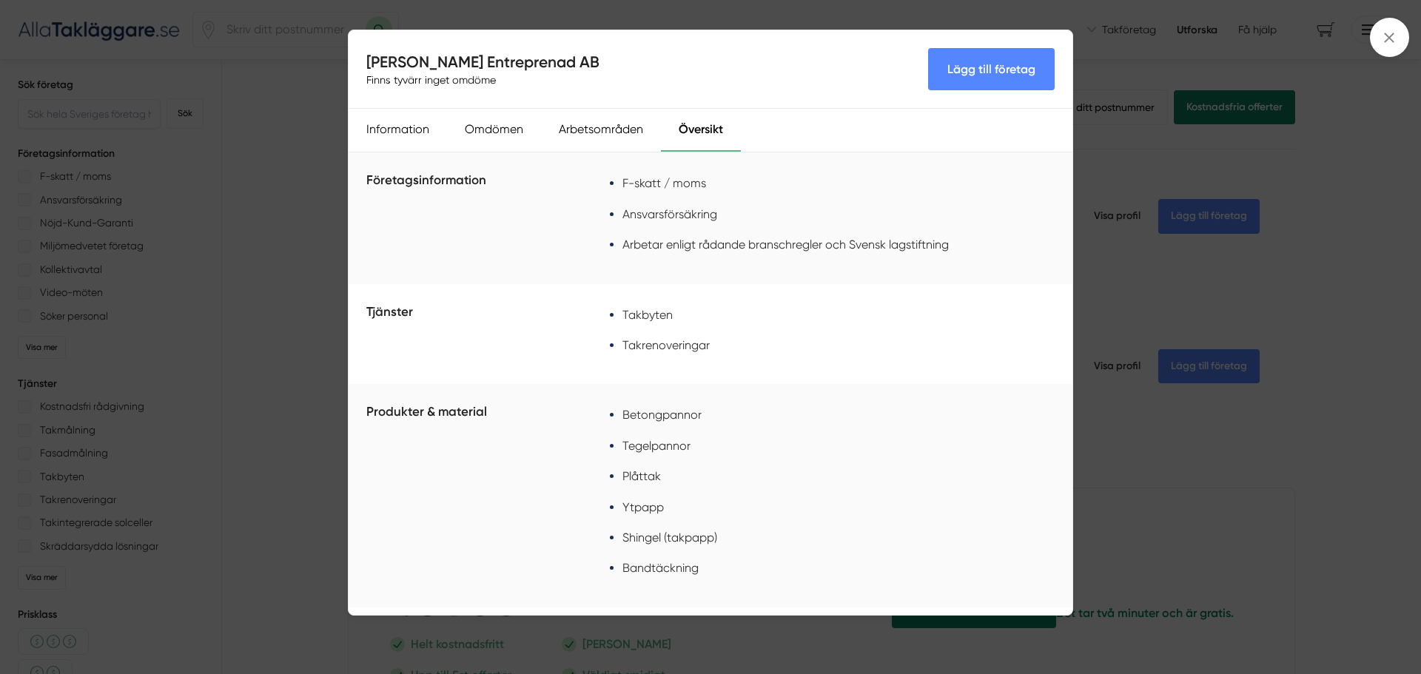
click at [1018, 63] on link "Lägg till företag" at bounding box center [991, 69] width 127 height 42
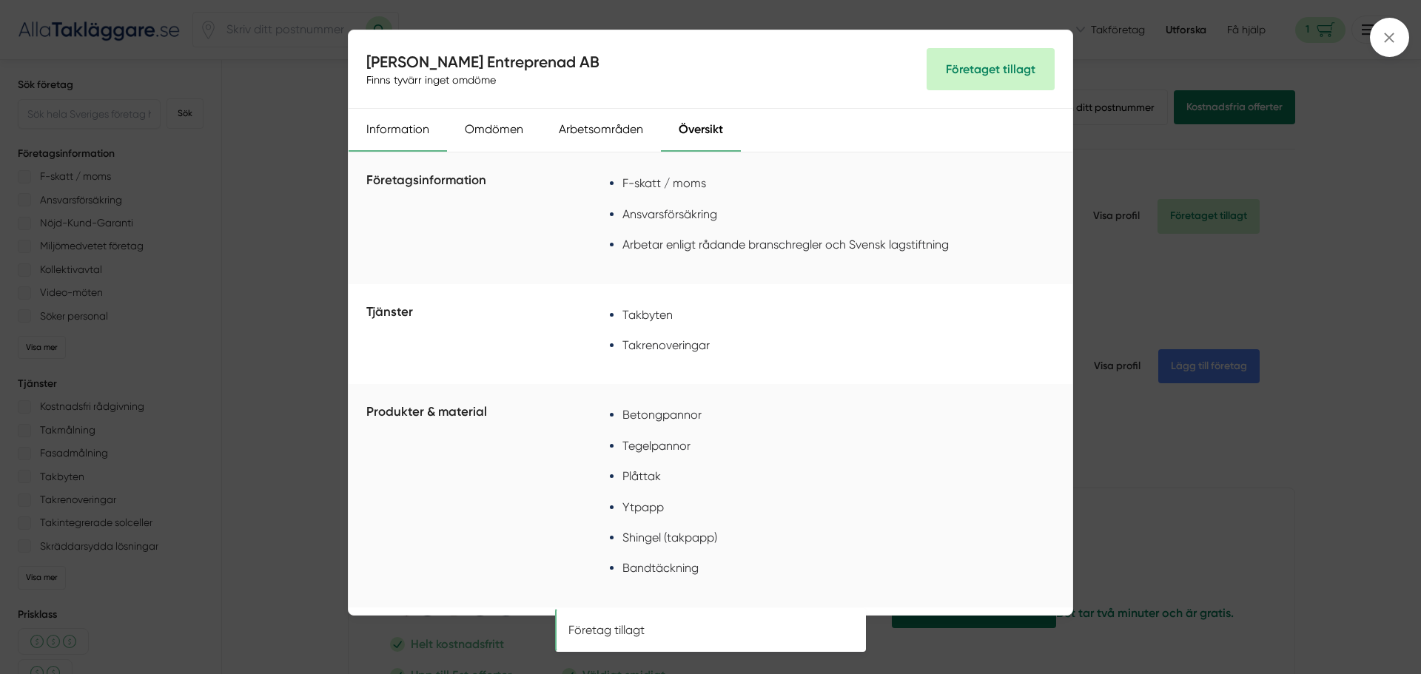
click at [403, 137] on div "Information" at bounding box center [398, 130] width 98 height 43
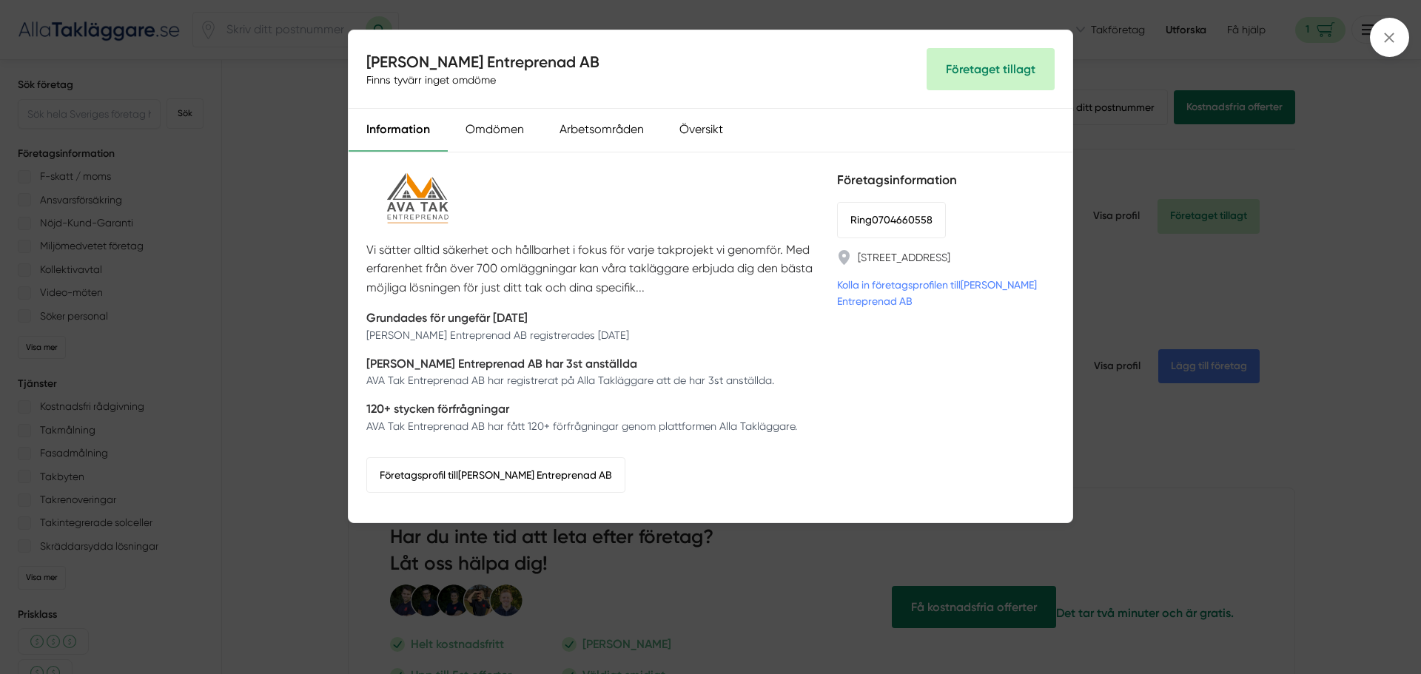
click at [1211, 156] on div "AVA Tak Entreprenad AB Finns tyvärr inget omdöme Företaget tillagt Information …" at bounding box center [710, 337] width 1421 height 674
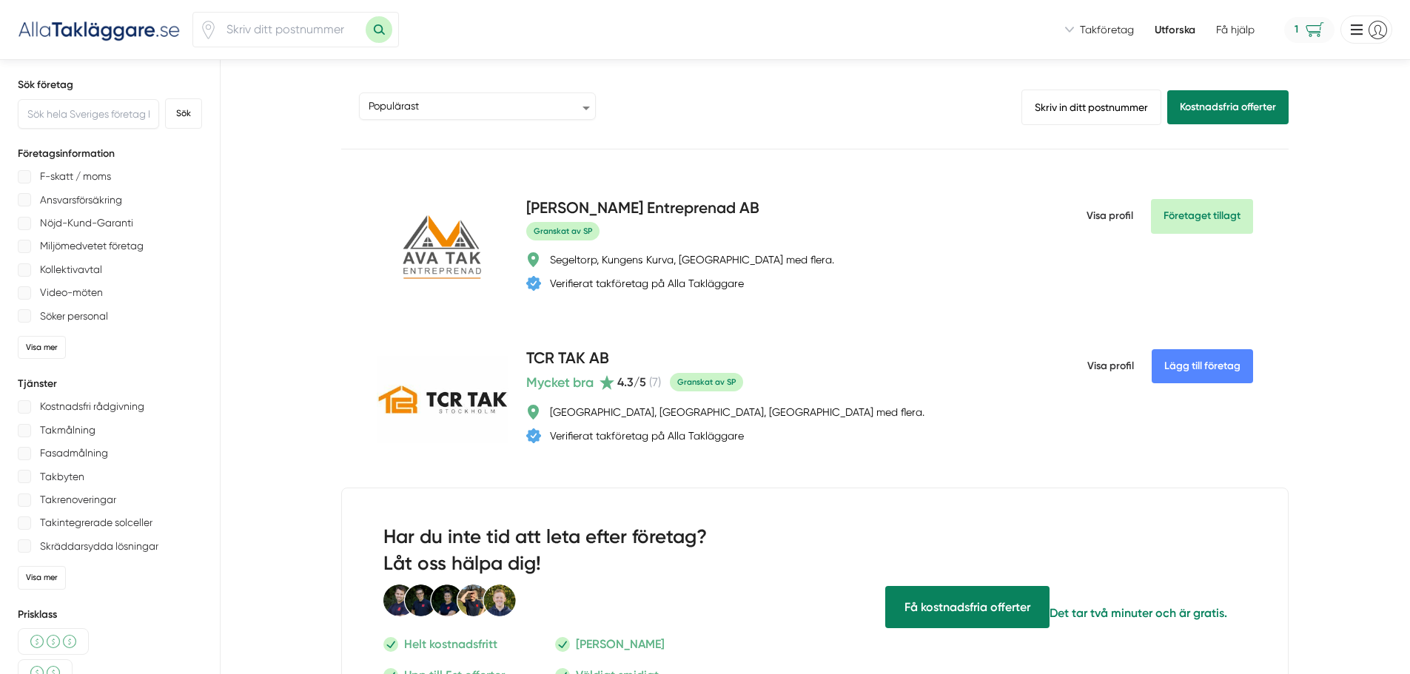
click at [1315, 31] on span "1" at bounding box center [1309, 30] width 50 height 26
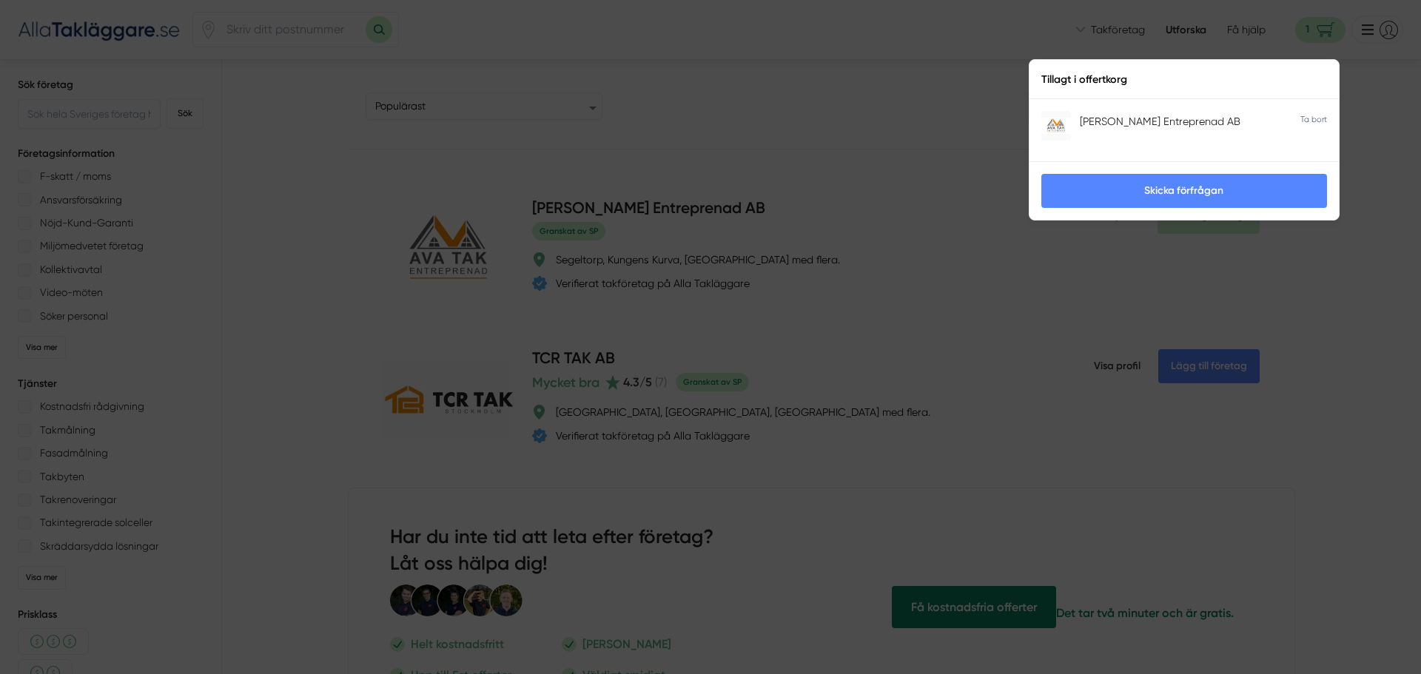
click at [1315, 115] on icon at bounding box center [1314, 118] width 27 height 14
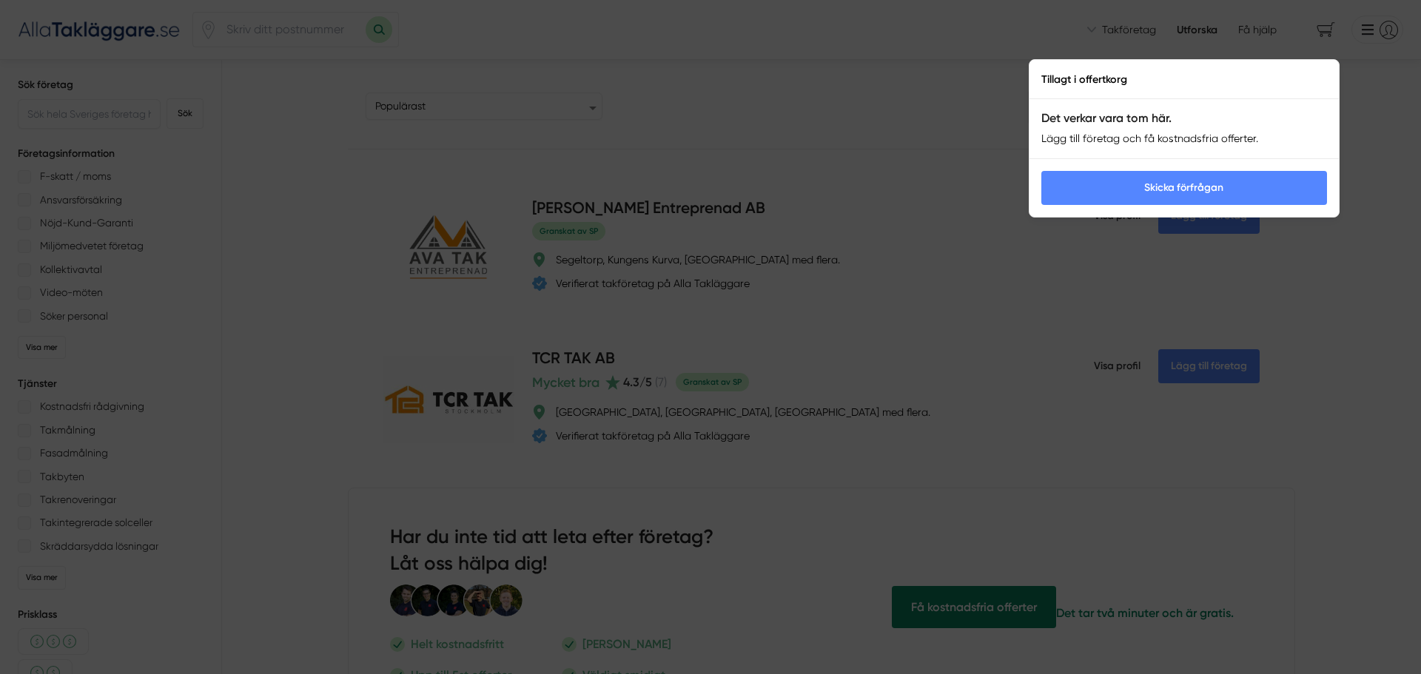
click at [603, 221] on div at bounding box center [710, 337] width 1421 height 674
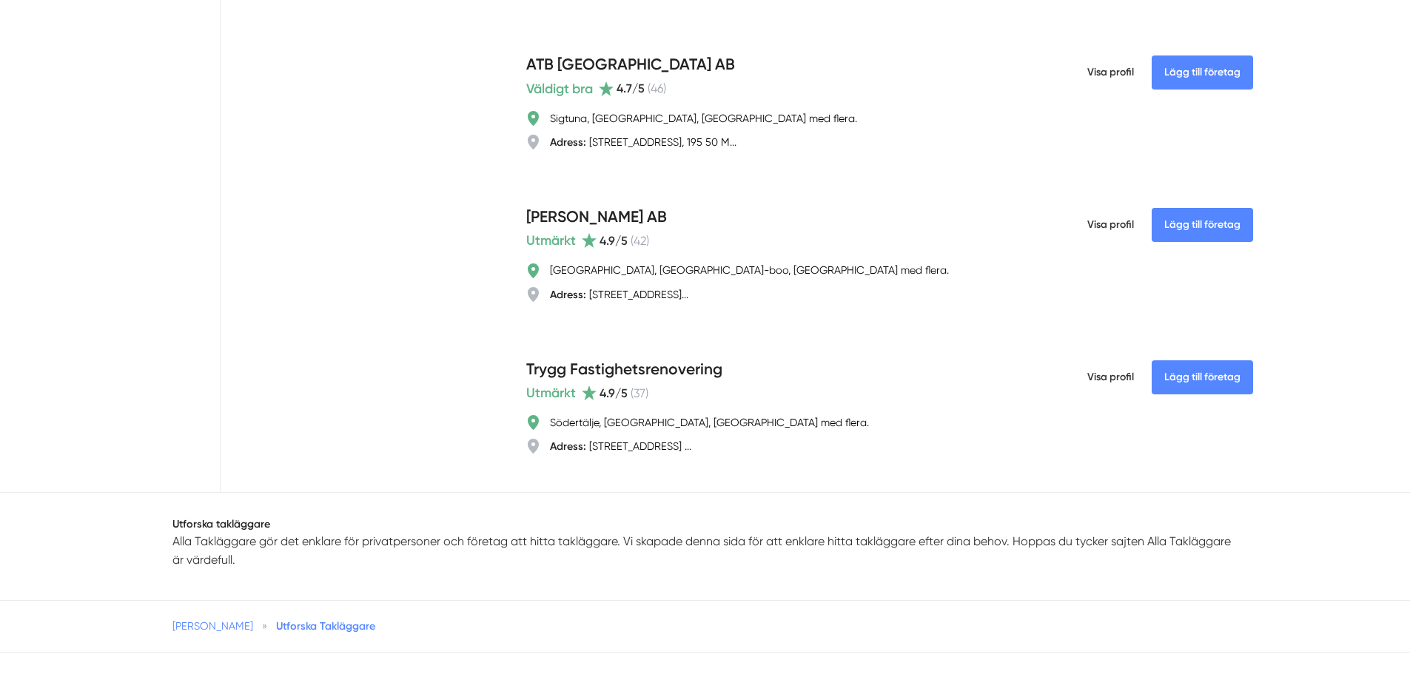
scroll to position [5404, 0]
